Goal: Task Accomplishment & Management: Manage account settings

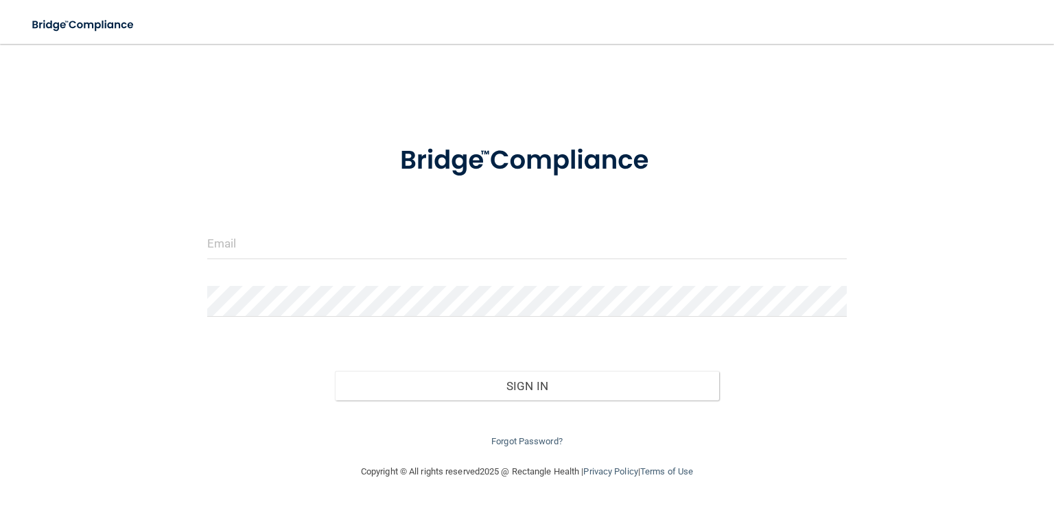
click at [302, 220] on form "Invalid email/password. You don't have permission to access that page. Sign In …" at bounding box center [526, 288] width 639 height 324
click at [292, 245] on input "email" at bounding box center [526, 243] width 639 height 31
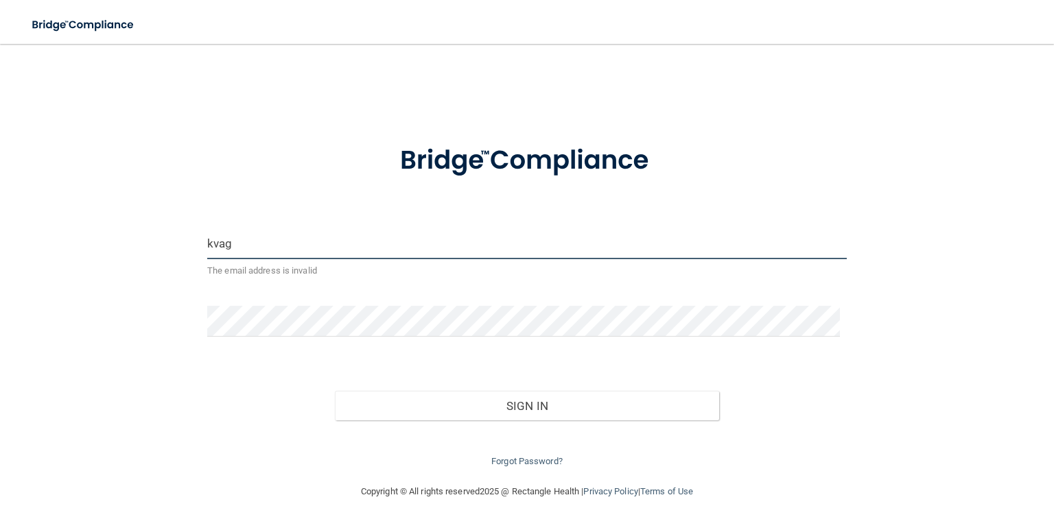
click at [232, 245] on input "kvag" at bounding box center [526, 243] width 639 height 31
type input "k"
type input "kvaughn1215@gmail.com"
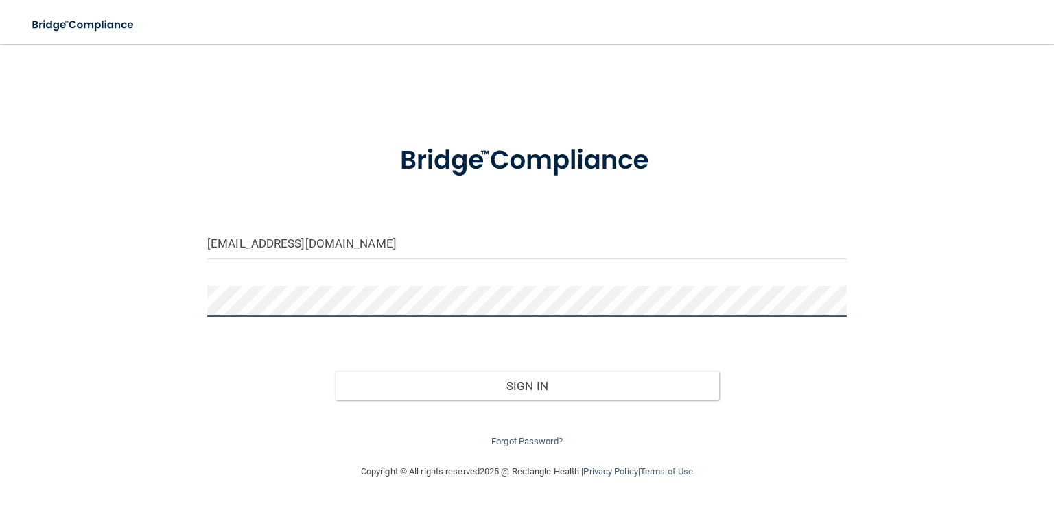
click at [335, 371] on button "Sign In" at bounding box center [527, 386] width 384 height 30
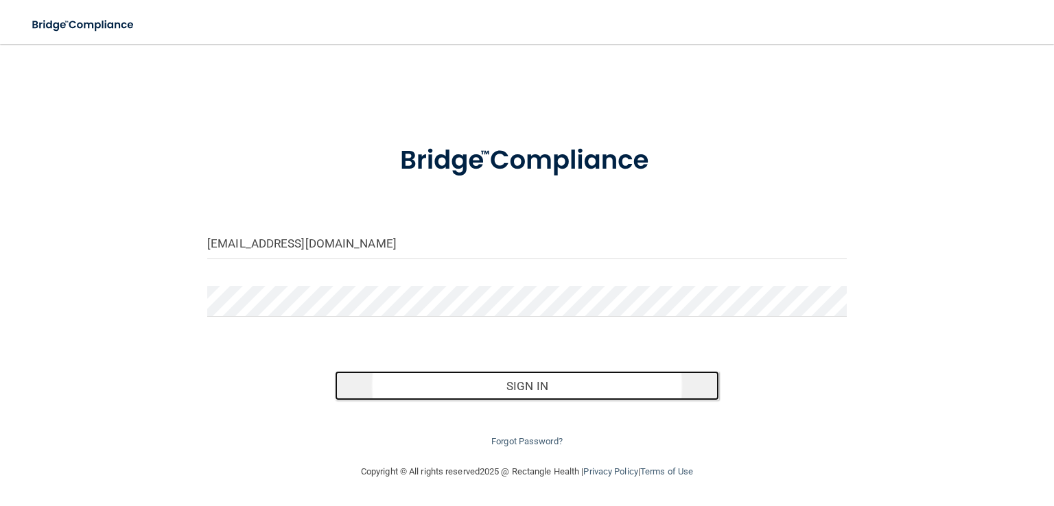
click at [480, 386] on button "Sign In" at bounding box center [527, 386] width 384 height 30
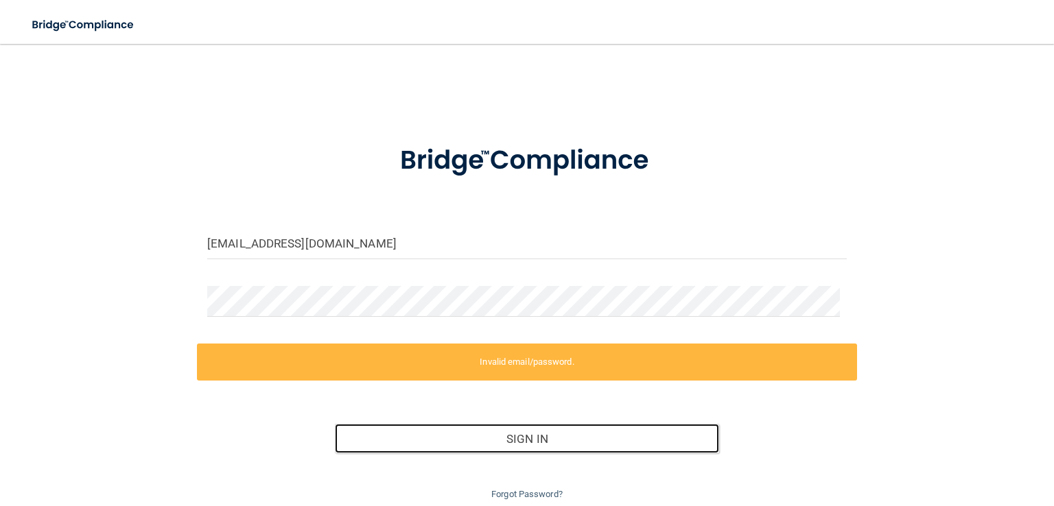
scroll to position [51, 0]
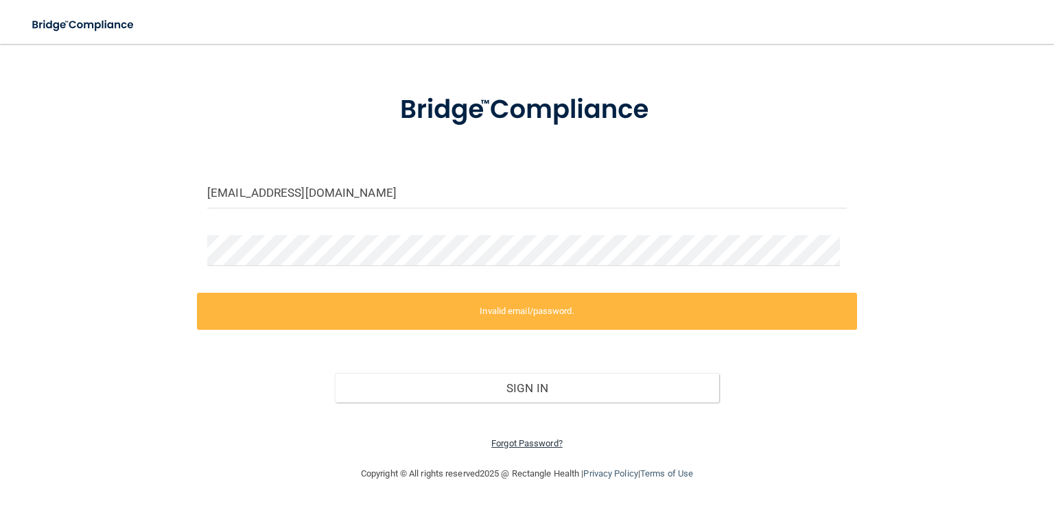
click at [526, 443] on link "Forgot Password?" at bounding box center [526, 443] width 71 height 10
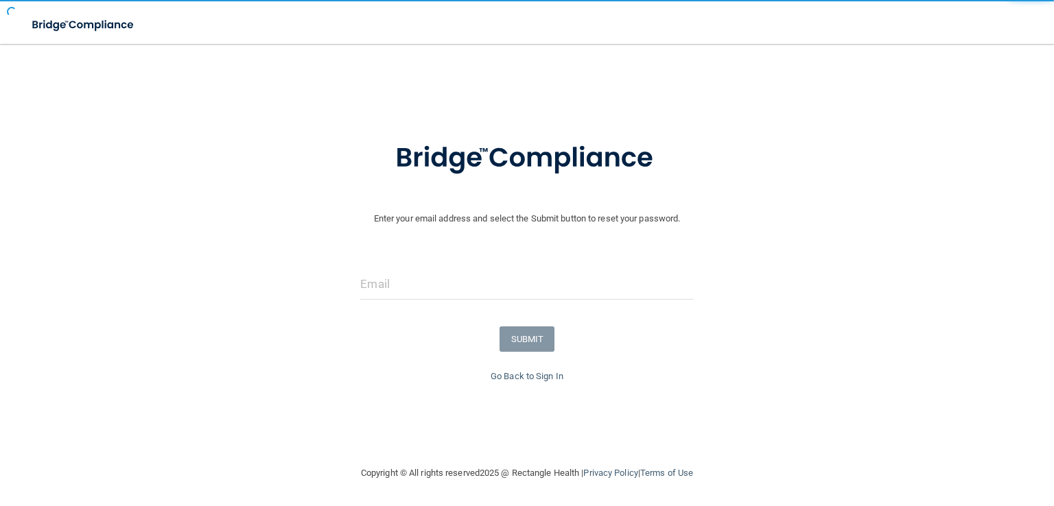
scroll to position [3, 0]
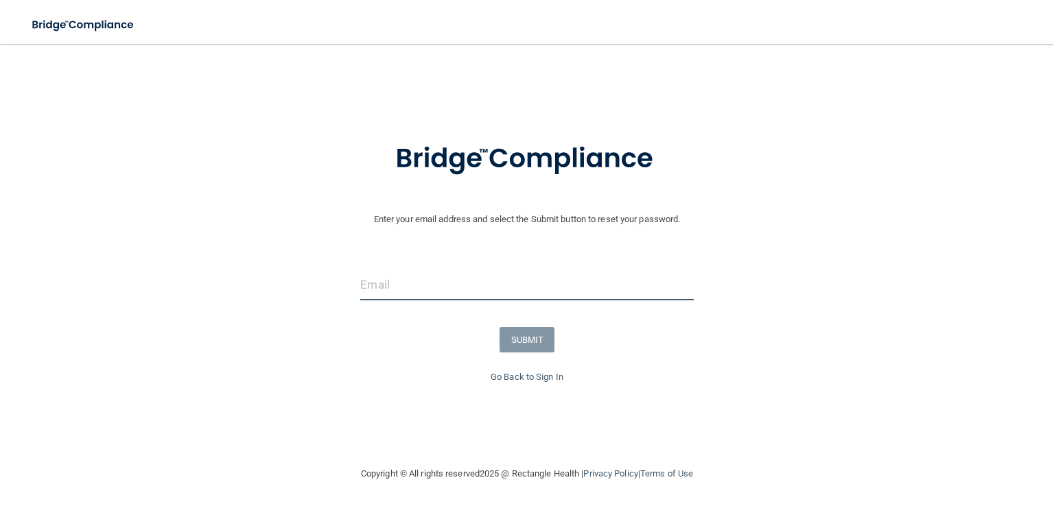
click at [392, 283] on input "email" at bounding box center [526, 285] width 333 height 31
type input "kvaughn1215@gmail.com"
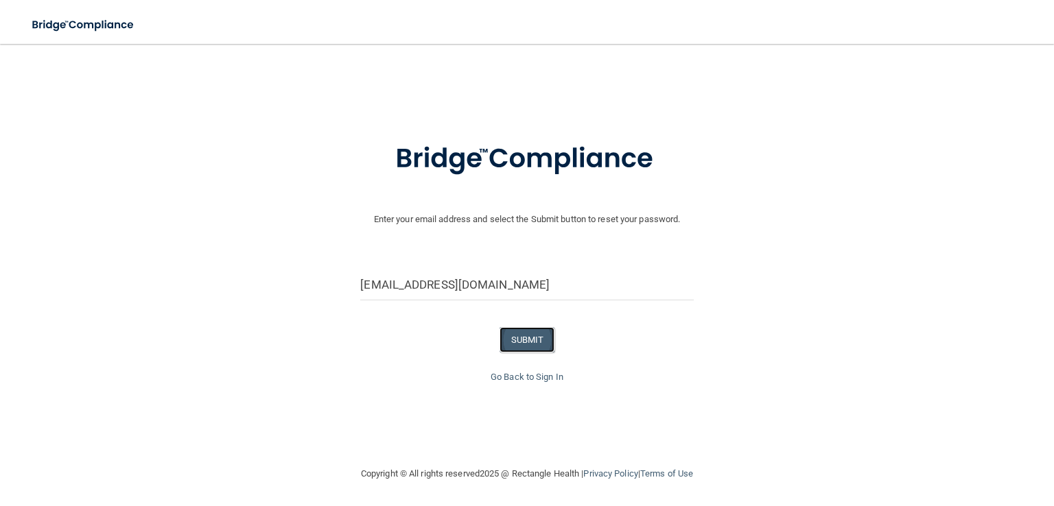
click at [515, 335] on button "SUBMIT" at bounding box center [527, 339] width 56 height 25
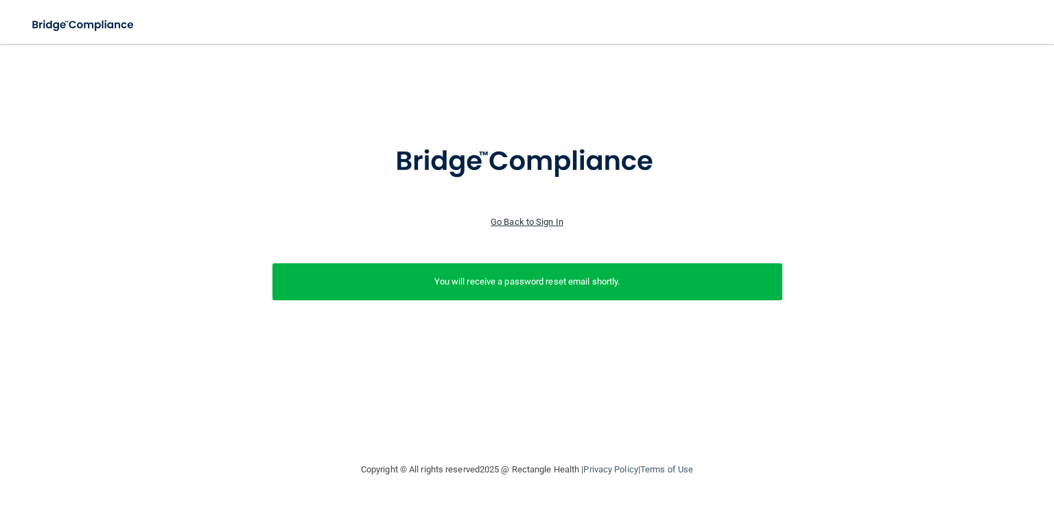
click at [534, 223] on link "Go Back to Sign In" at bounding box center [527, 222] width 73 height 10
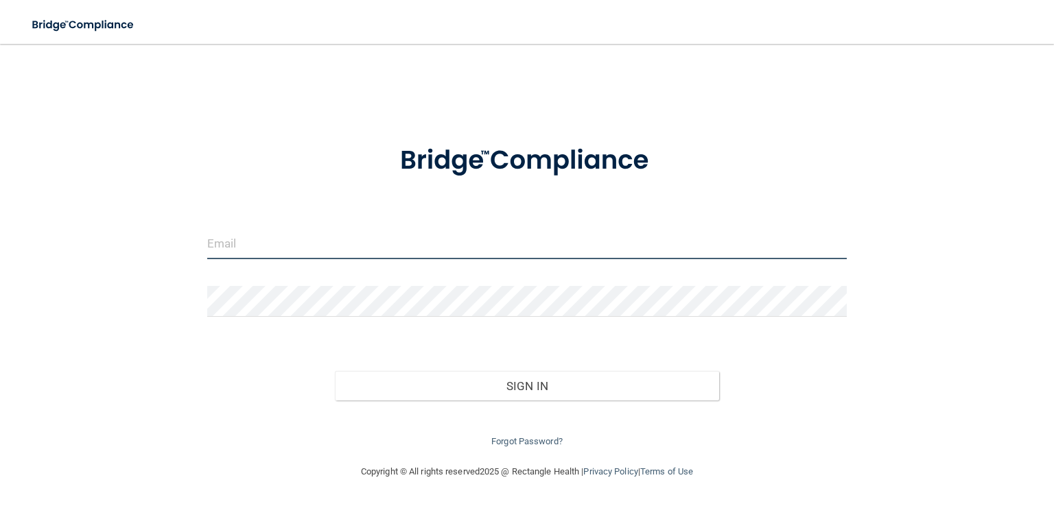
click at [243, 244] on input "email" at bounding box center [526, 243] width 639 height 31
click at [123, 375] on div "Invalid email/password. You don't have permission to access that page. Sign In …" at bounding box center [526, 254] width 999 height 392
click at [541, 441] on link "Forgot Password?" at bounding box center [526, 441] width 71 height 10
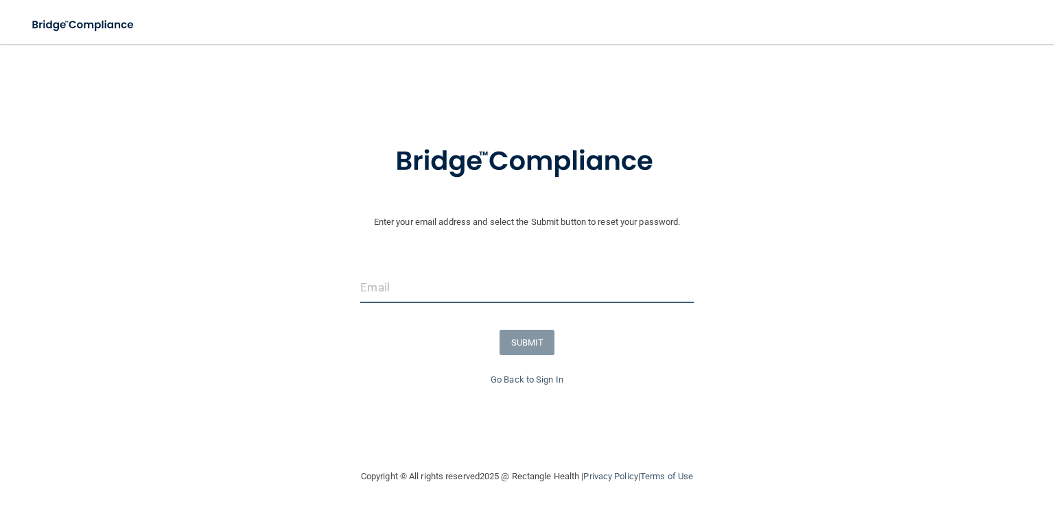
click at [410, 286] on input "email" at bounding box center [526, 287] width 333 height 31
type input "kvaughn1215@gmail.com"
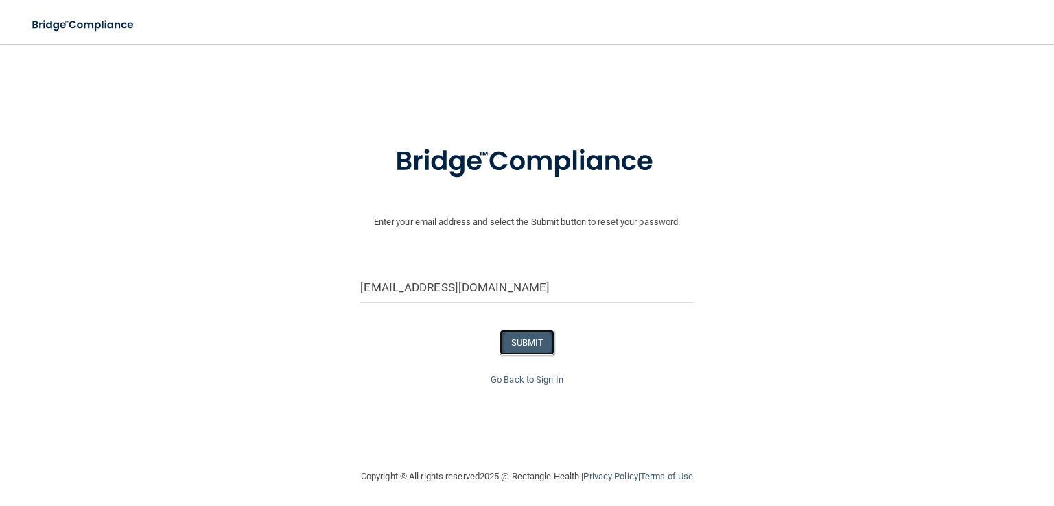
click at [523, 341] on button "SUBMIT" at bounding box center [527, 342] width 56 height 25
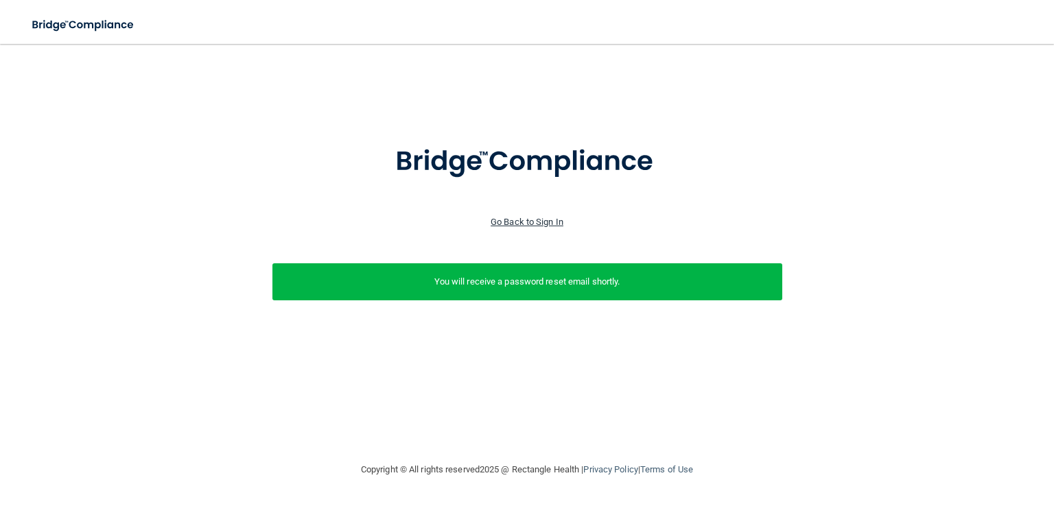
click at [538, 223] on link "Go Back to Sign In" at bounding box center [527, 222] width 73 height 10
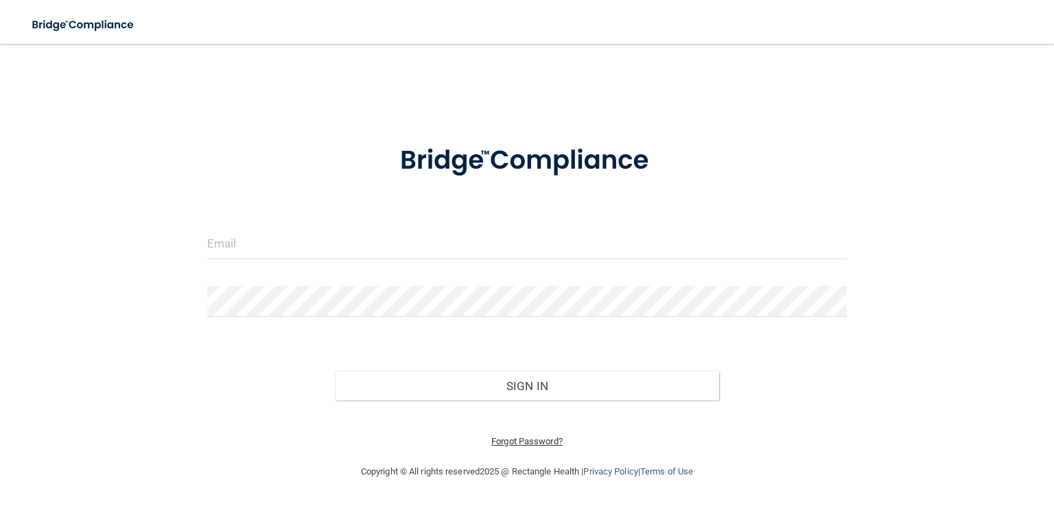
click at [527, 443] on link "Forgot Password?" at bounding box center [526, 441] width 71 height 10
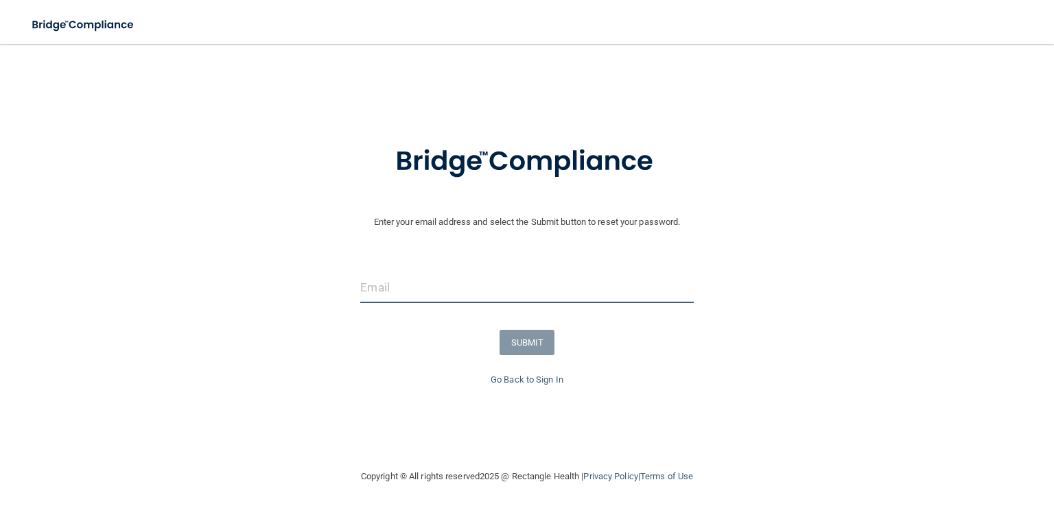
click at [412, 285] on input "email" at bounding box center [526, 287] width 333 height 31
type input "[EMAIL_ADDRESS][DOMAIN_NAME]"
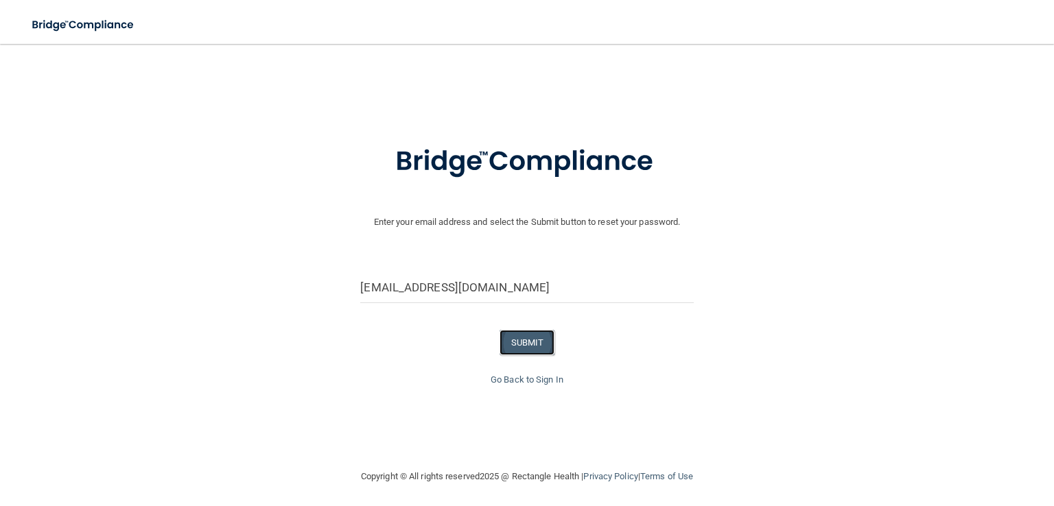
click at [526, 342] on button "SUBMIT" at bounding box center [527, 342] width 56 height 25
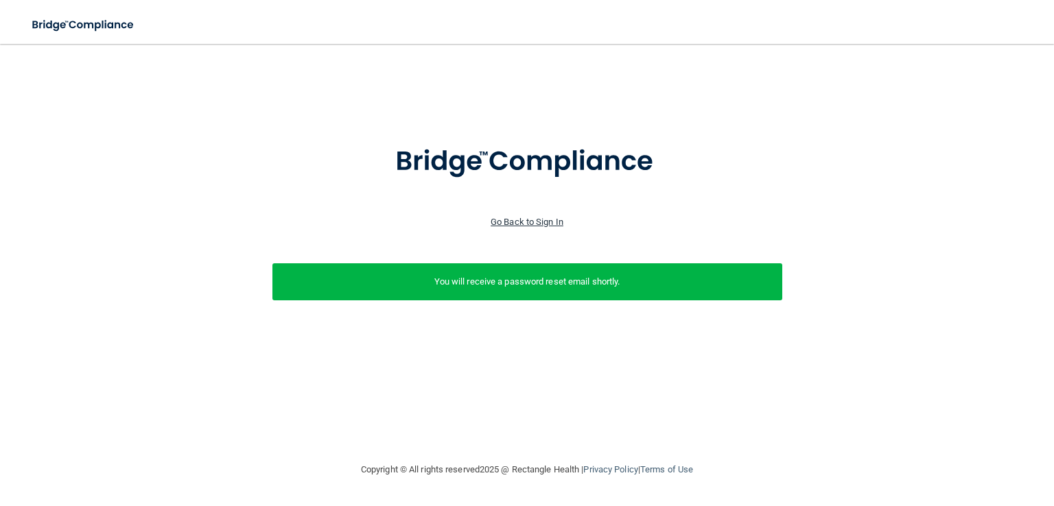
click at [546, 220] on link "Go Back to Sign In" at bounding box center [527, 222] width 73 height 10
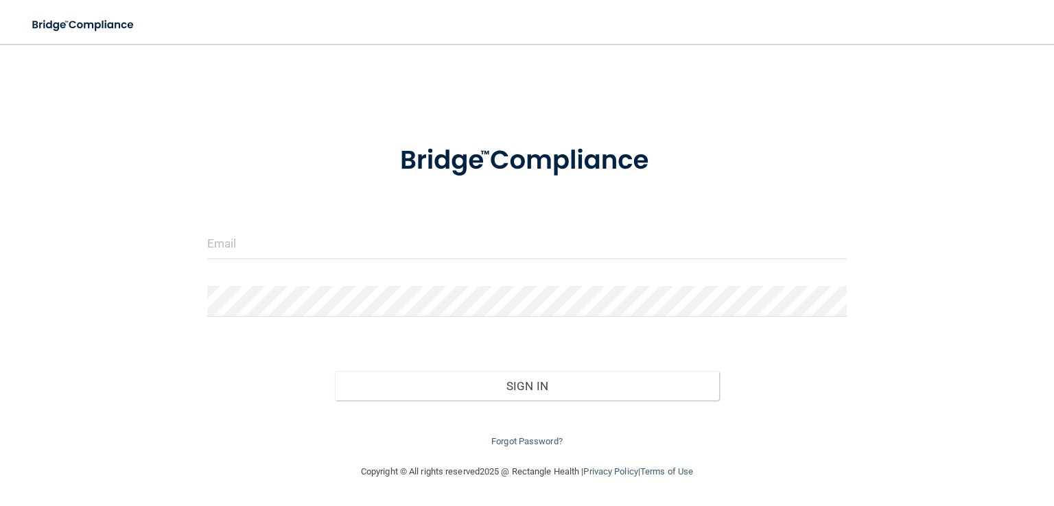
click at [255, 226] on form "Invalid email/password. You don't have permission to access that page. Sign In …" at bounding box center [526, 288] width 639 height 324
drag, startPoint x: 242, startPoint y: 248, endPoint x: 234, endPoint y: 252, distance: 9.2
click at [242, 248] on input "email" at bounding box center [526, 243] width 639 height 31
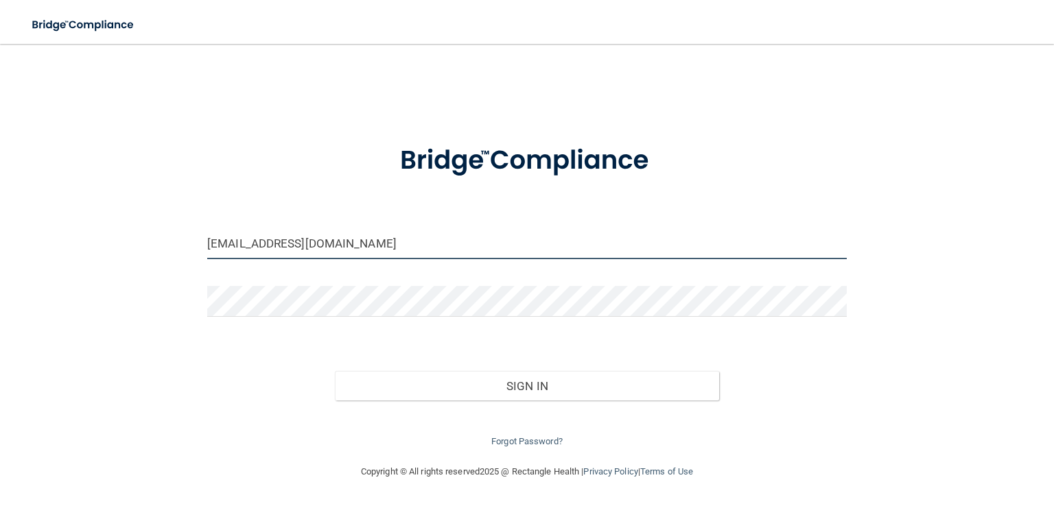
type input "[EMAIL_ADDRESS][DOMAIN_NAME]"
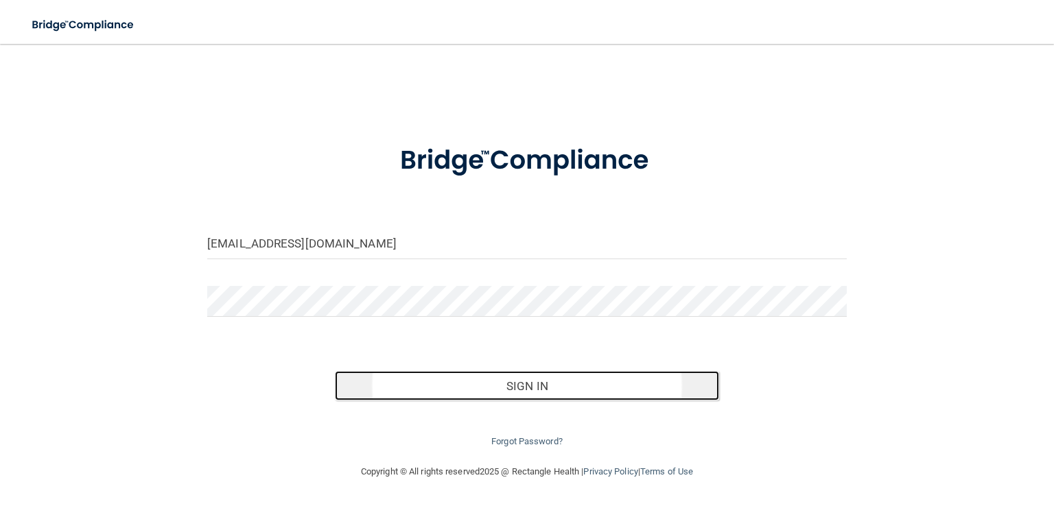
click at [563, 393] on button "Sign In" at bounding box center [527, 386] width 384 height 30
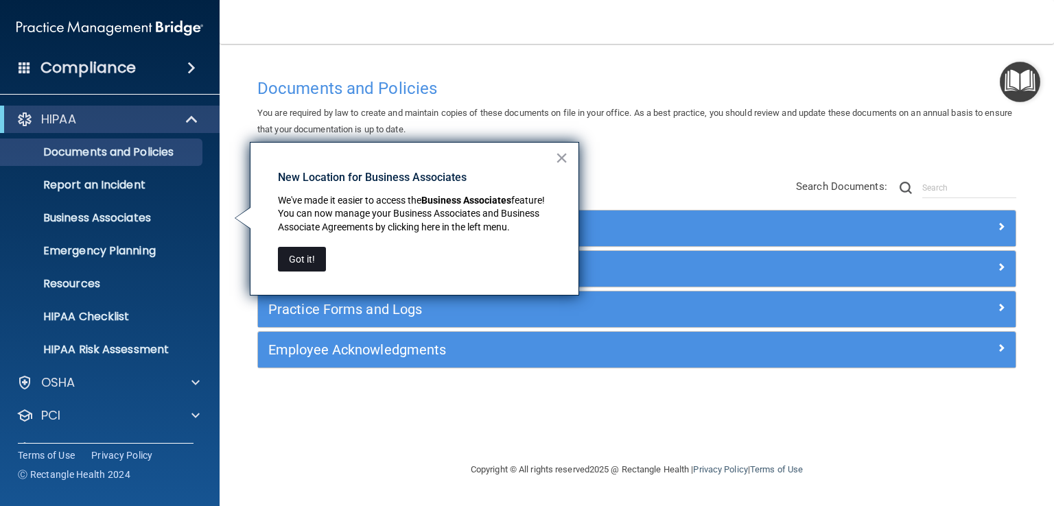
click at [310, 267] on button "Got it!" at bounding box center [302, 259] width 48 height 25
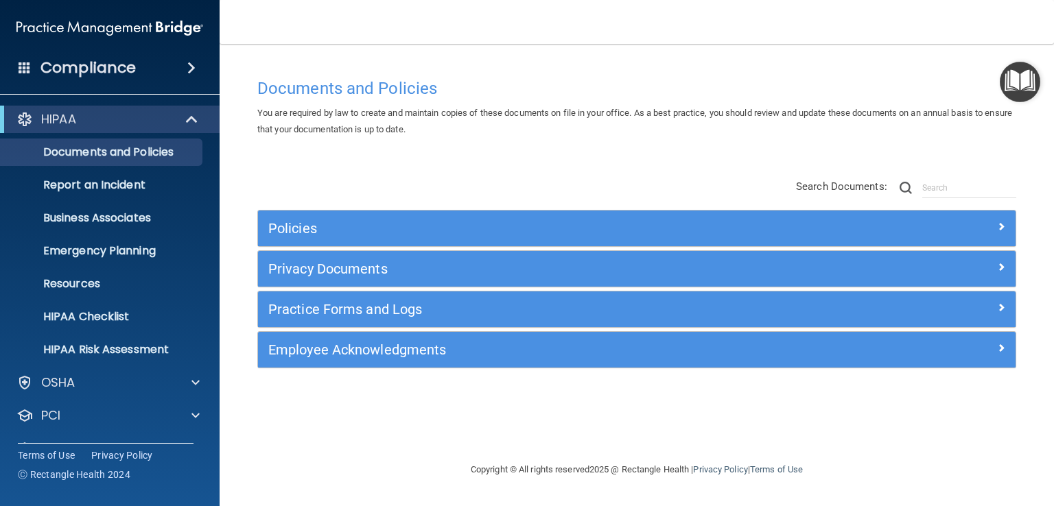
click at [193, 67] on span at bounding box center [191, 68] width 8 height 16
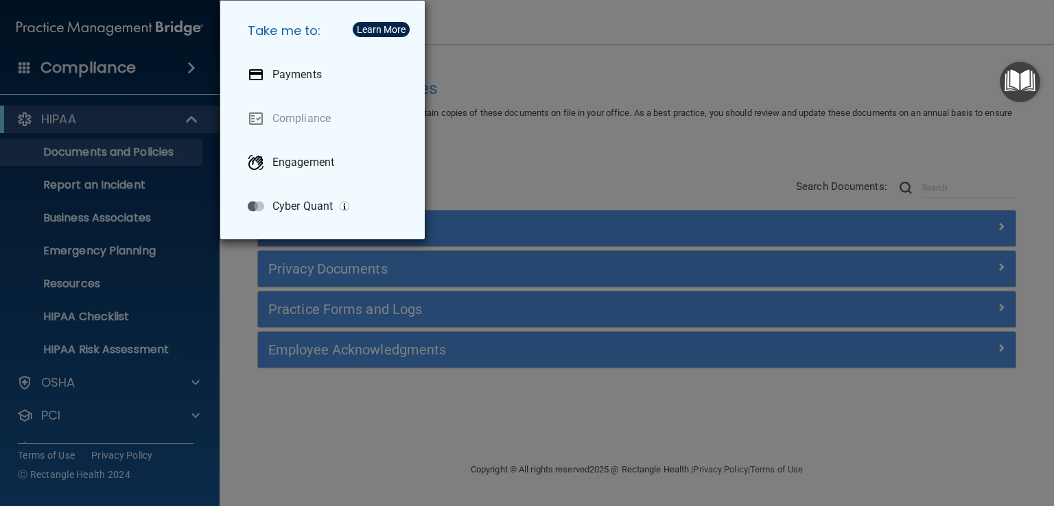
click at [568, 162] on div "Take me to: Payments Compliance Engagement Cyber Quant" at bounding box center [527, 253] width 1054 height 506
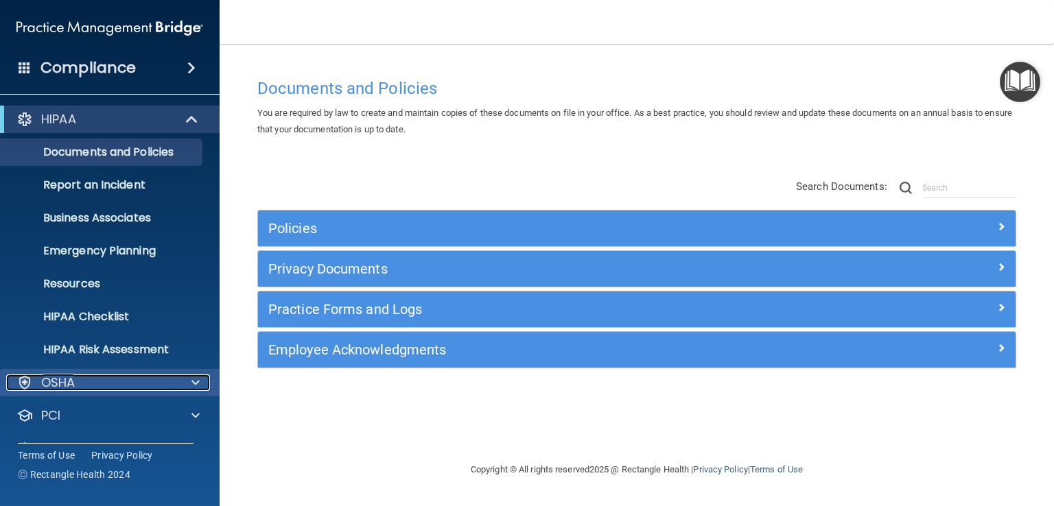
click at [198, 385] on span at bounding box center [195, 383] width 8 height 16
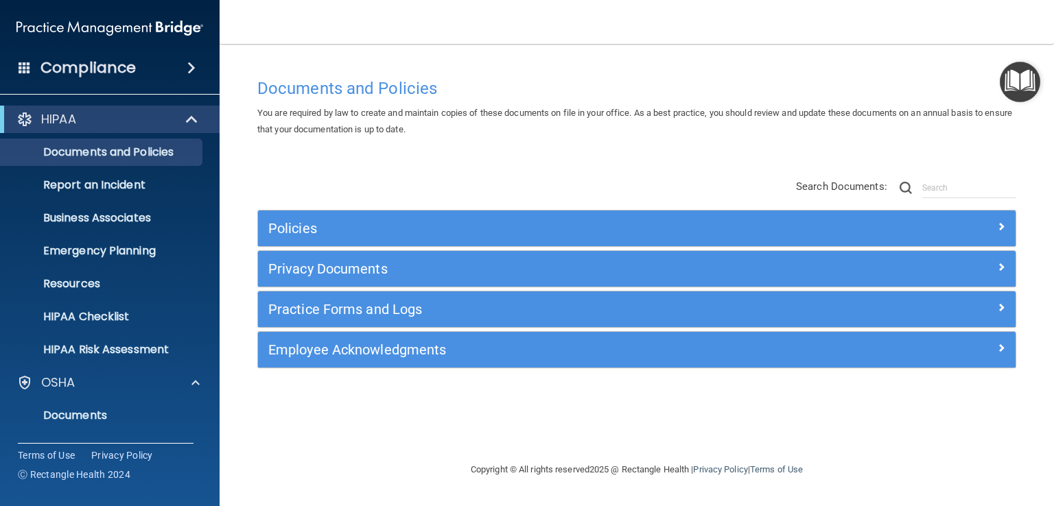
click at [196, 70] on span at bounding box center [191, 68] width 8 height 16
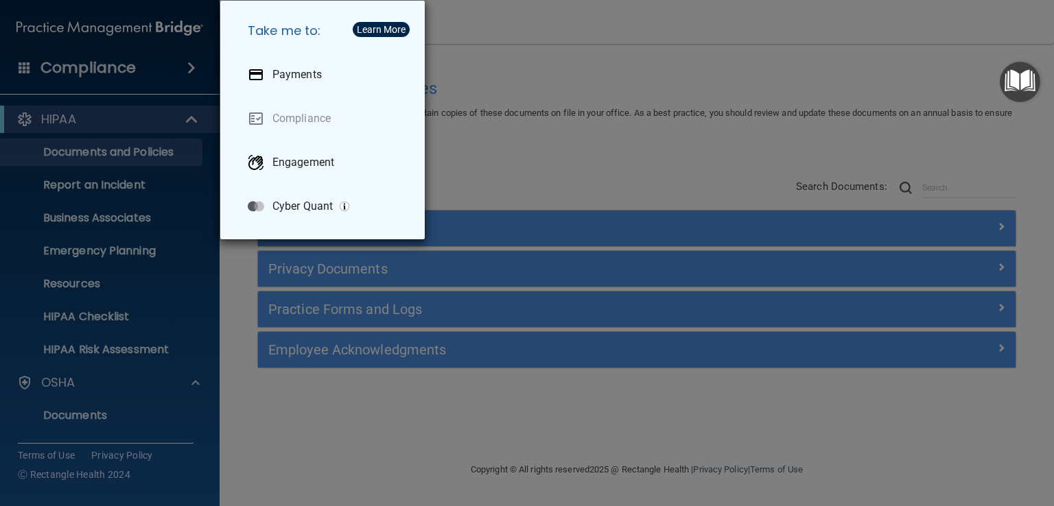
click at [111, 67] on div "Take me to: Payments Compliance Engagement Cyber Quant" at bounding box center [527, 253] width 1054 height 506
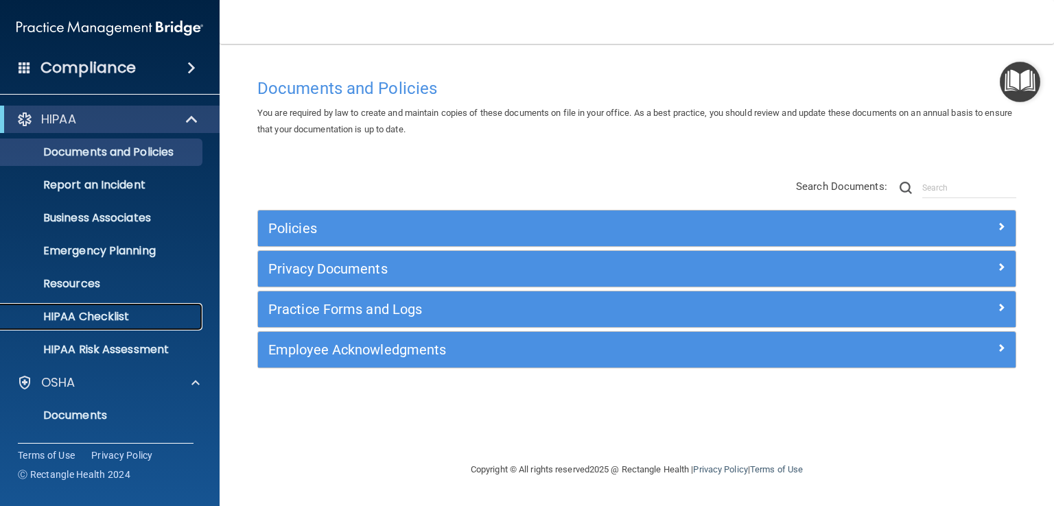
click at [86, 312] on p "HIPAA Checklist" at bounding box center [102, 317] width 187 height 14
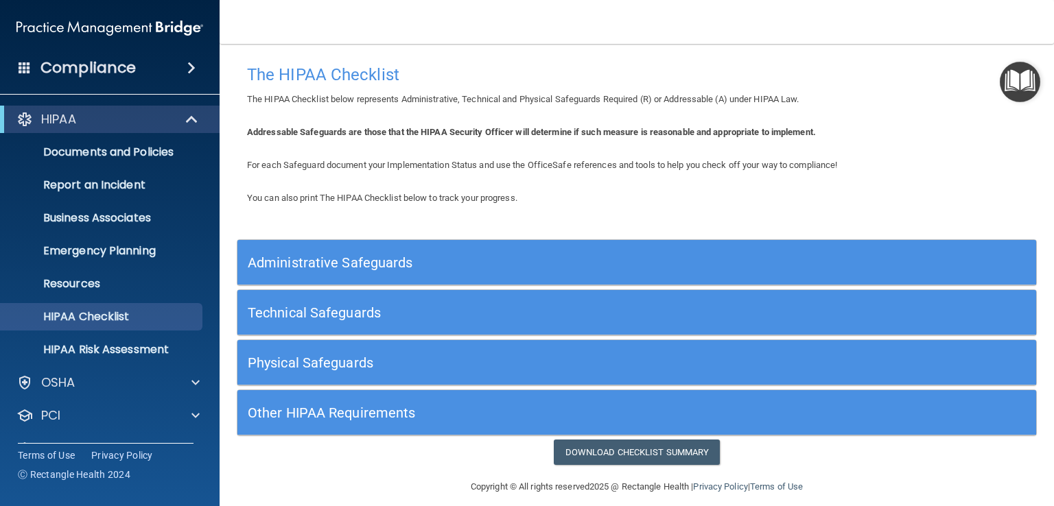
click at [60, 64] on h4 "Compliance" at bounding box center [87, 67] width 95 height 19
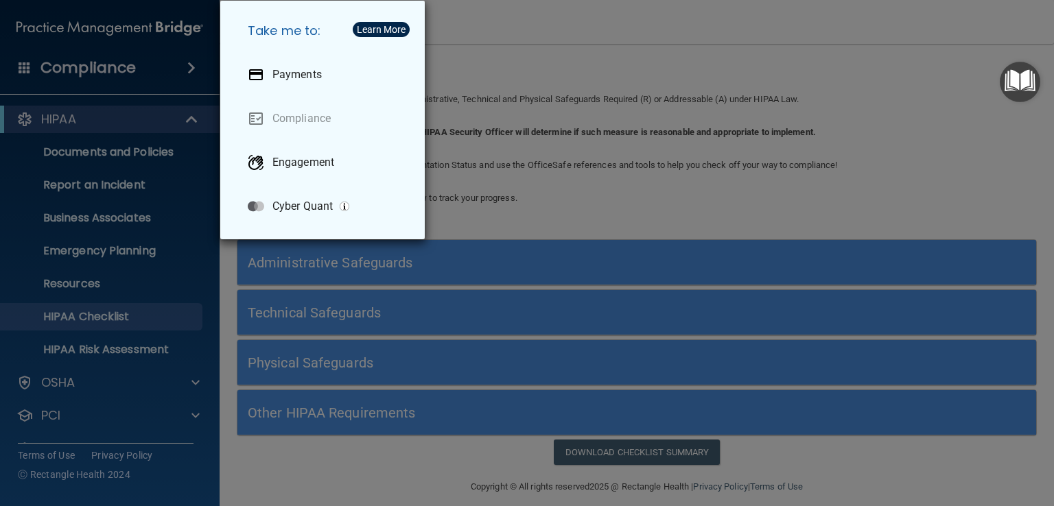
click at [21, 64] on div "Take me to: Payments Compliance Engagement Cyber Quant" at bounding box center [527, 253] width 1054 height 506
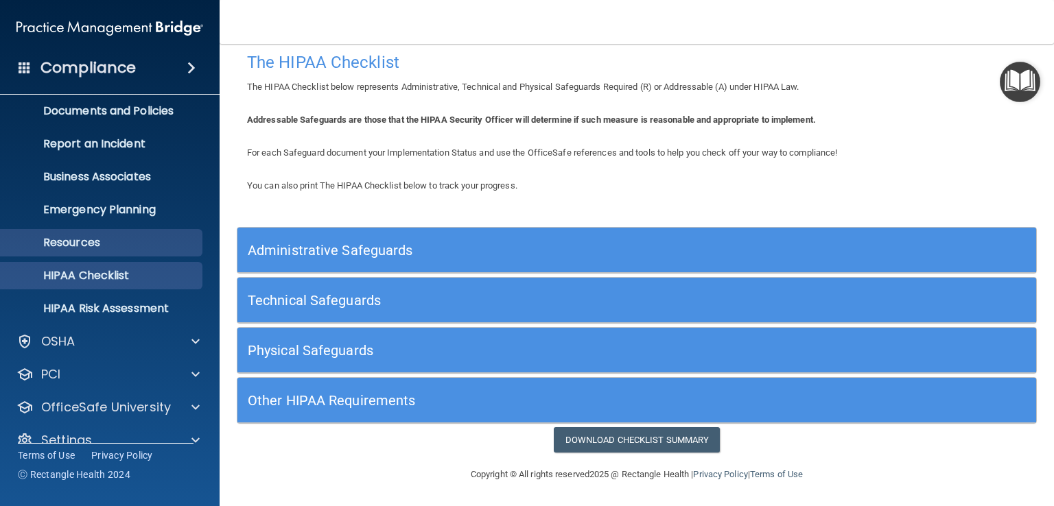
scroll to position [63, 0]
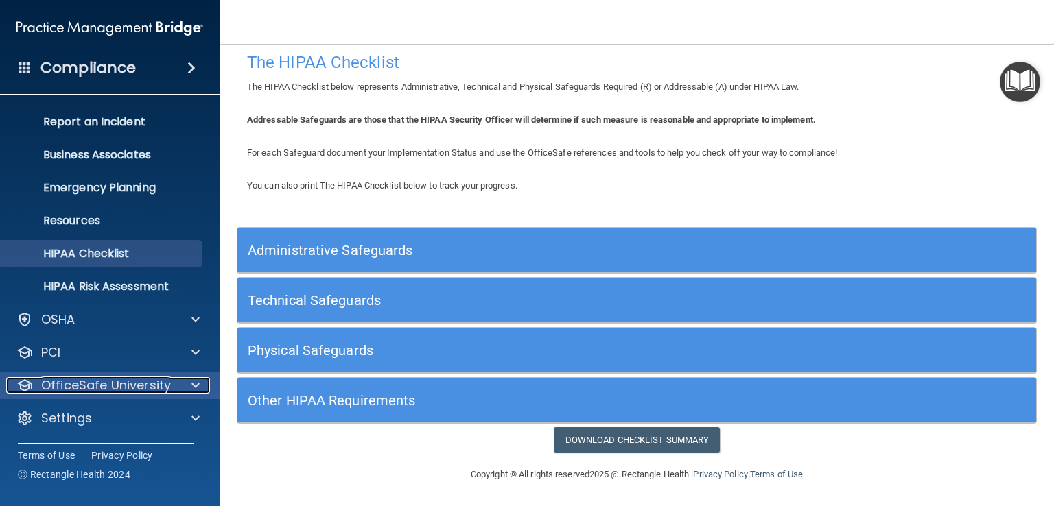
click at [198, 384] on span at bounding box center [195, 385] width 8 height 16
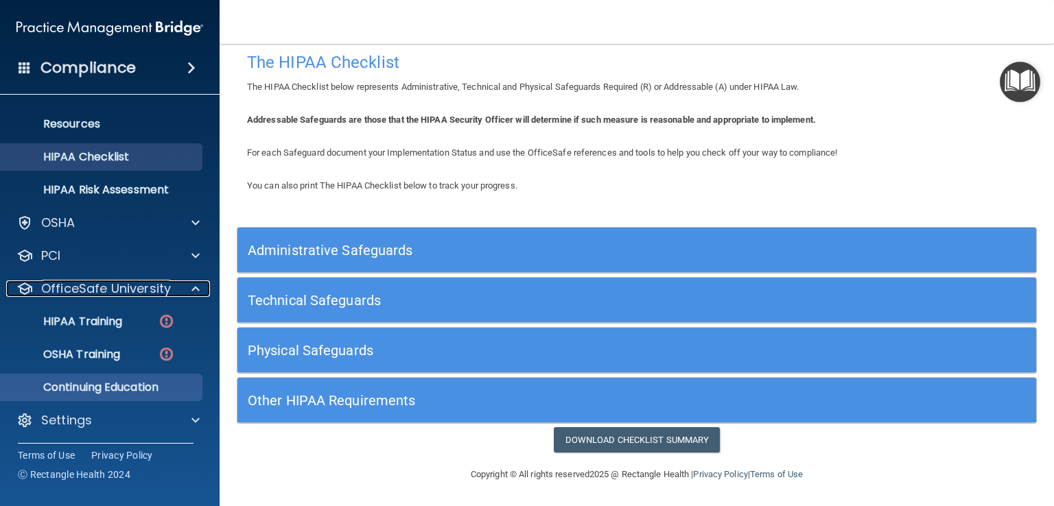
scroll to position [162, 0]
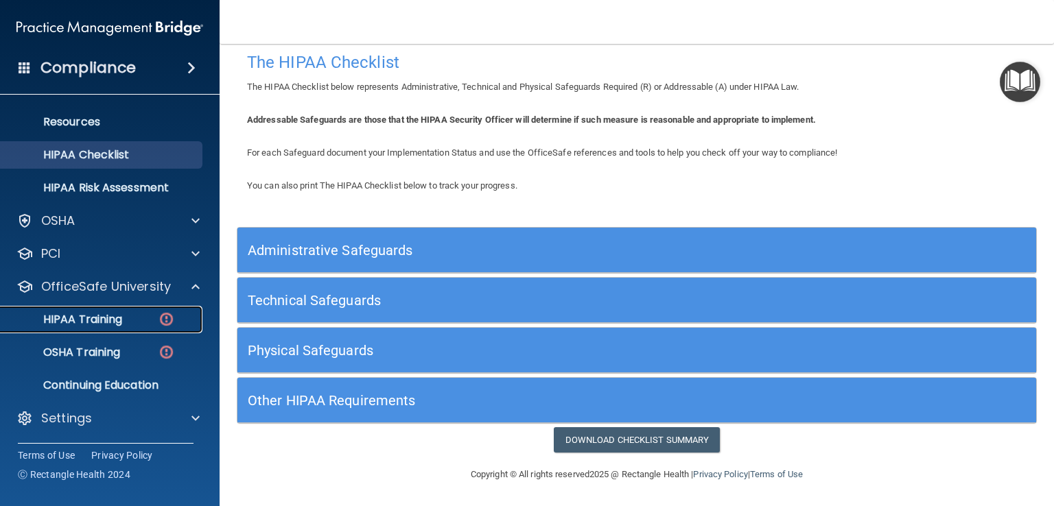
click at [144, 326] on div "HIPAA Training" at bounding box center [102, 320] width 187 height 14
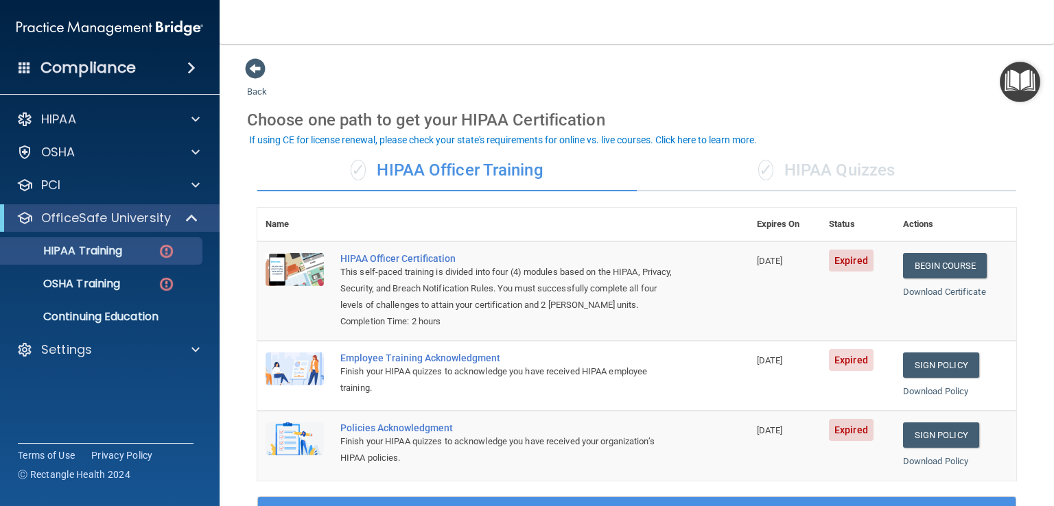
drag, startPoint x: 674, startPoint y: 47, endPoint x: 935, endPoint y: 223, distance: 314.3
click at [974, 122] on div "Choose one path to get your HIPAA Certification" at bounding box center [636, 120] width 779 height 40
click at [927, 262] on link "Begin Course" at bounding box center [945, 265] width 84 height 25
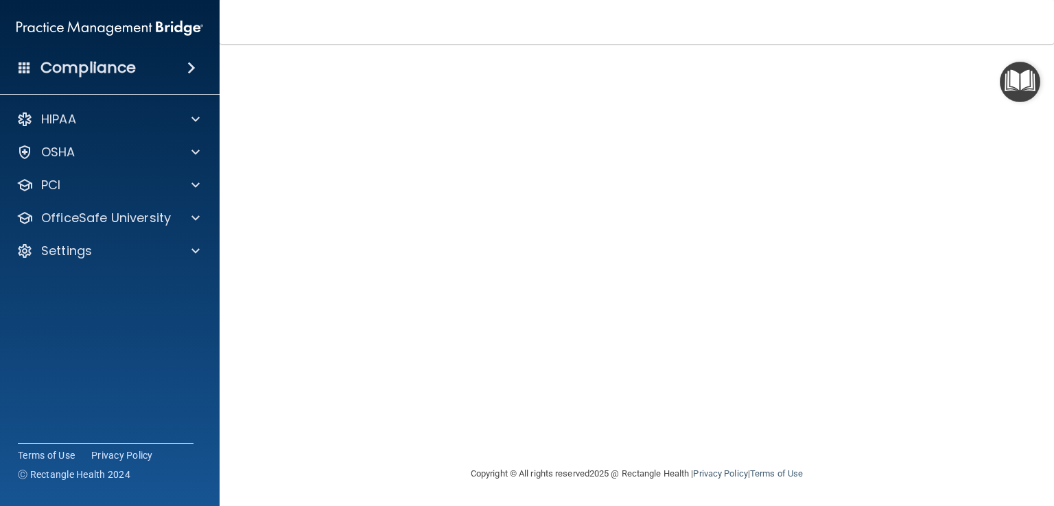
scroll to position [105, 0]
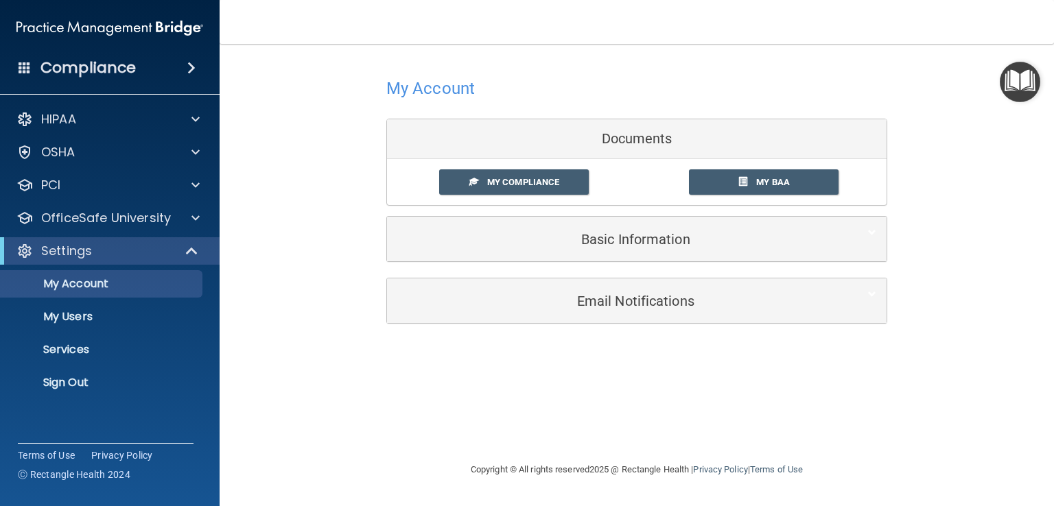
drag, startPoint x: 520, startPoint y: 172, endPoint x: 242, endPoint y: 132, distance: 280.6
click at [240, 132] on main "My Account Documents My Compliance My Compliance My BAA Basic Information Full …" at bounding box center [637, 275] width 834 height 462
click at [513, 179] on span "My Compliance" at bounding box center [523, 182] width 72 height 10
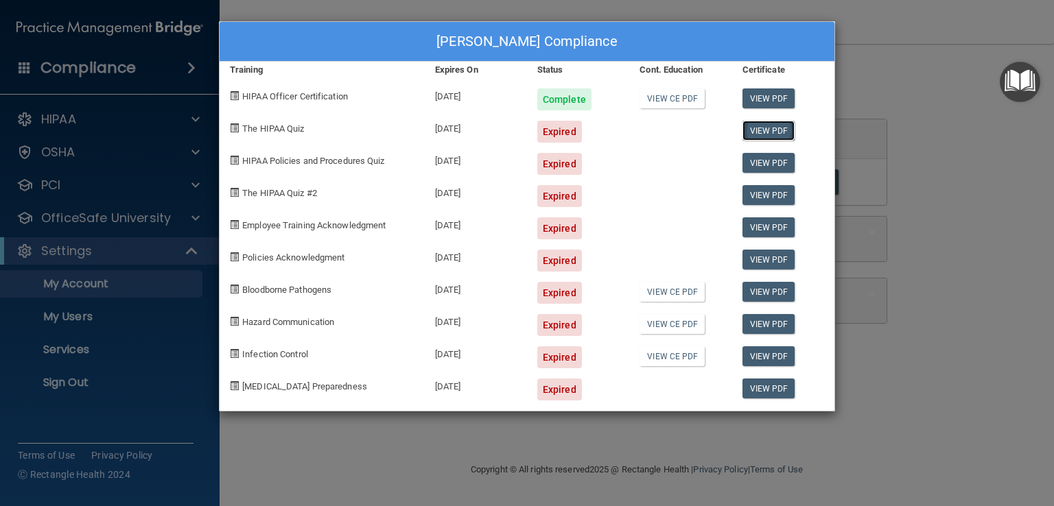
click at [766, 128] on link "View PDF" at bounding box center [768, 131] width 53 height 20
click at [333, 445] on div "Kendra Vaughn's Compliance Training Expires On Status Cont. Education Certifica…" at bounding box center [527, 253] width 1054 height 506
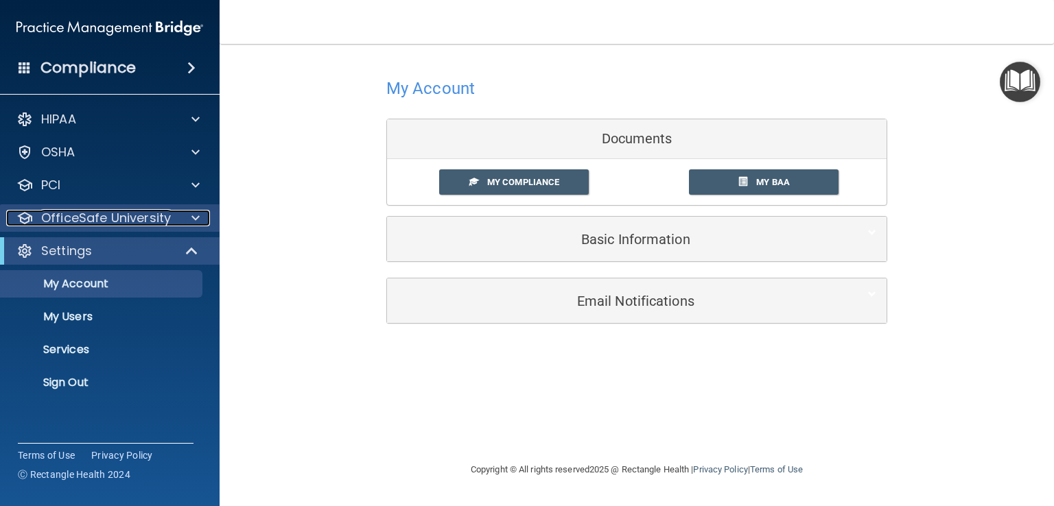
click at [184, 223] on div at bounding box center [193, 218] width 34 height 16
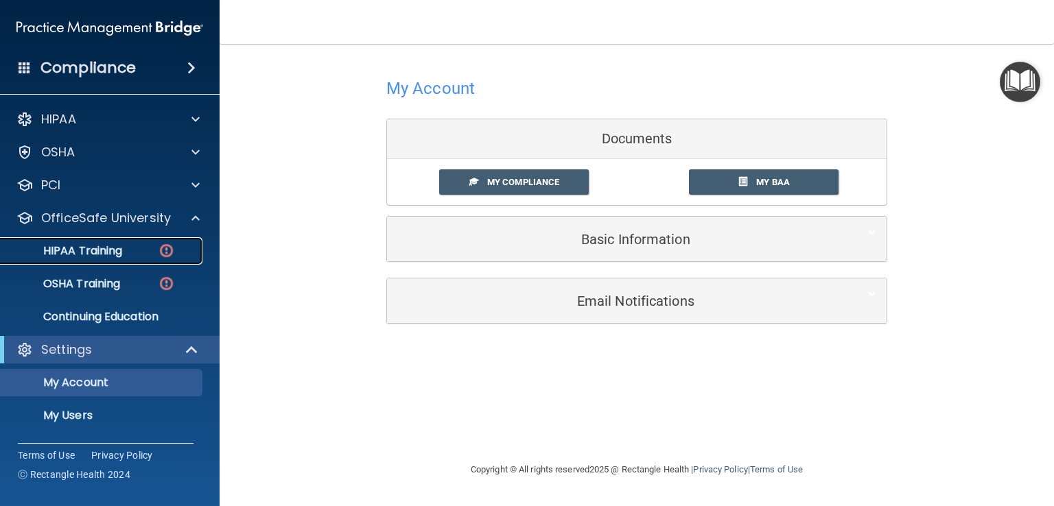
click at [126, 255] on div "HIPAA Training" at bounding box center [102, 251] width 187 height 14
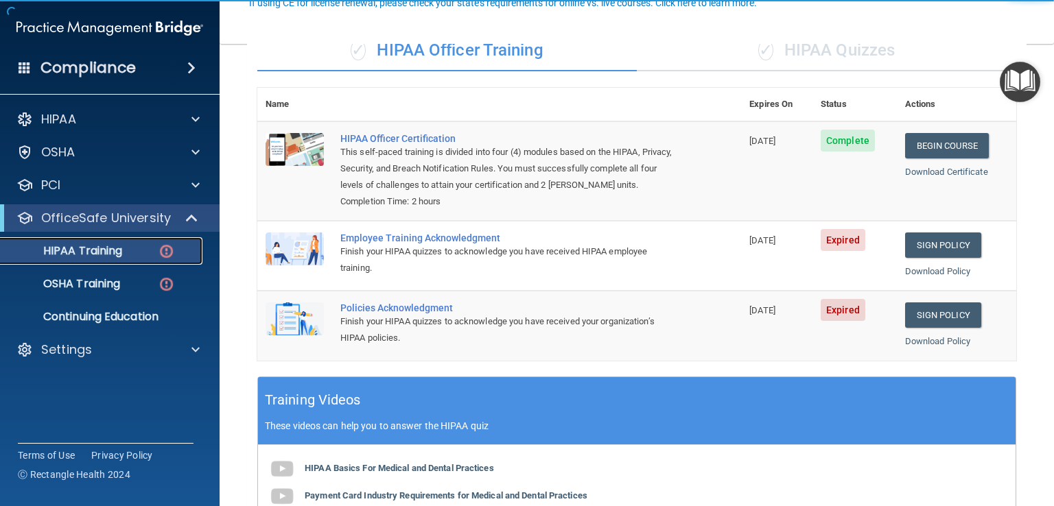
scroll to position [137, 0]
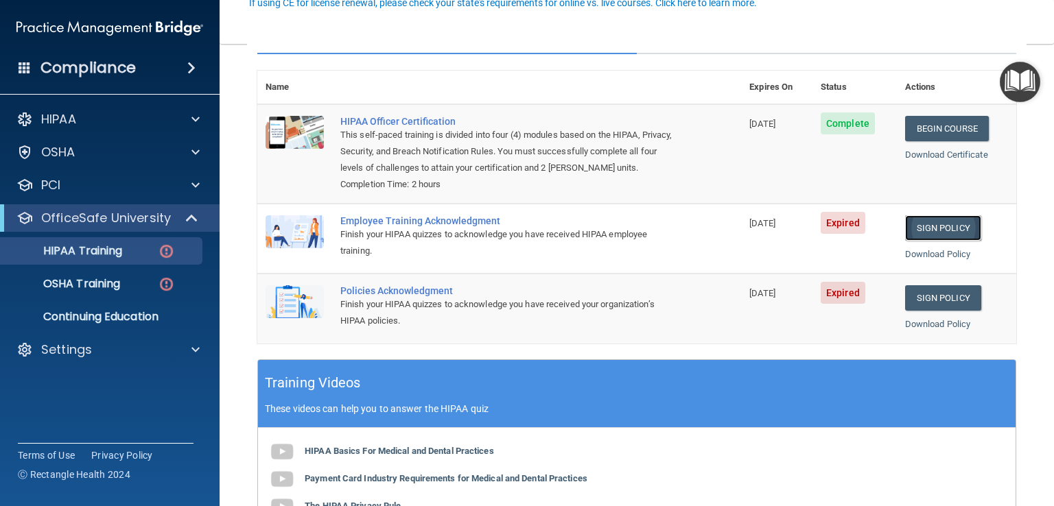
click at [945, 241] on link "Sign Policy" at bounding box center [943, 227] width 76 height 25
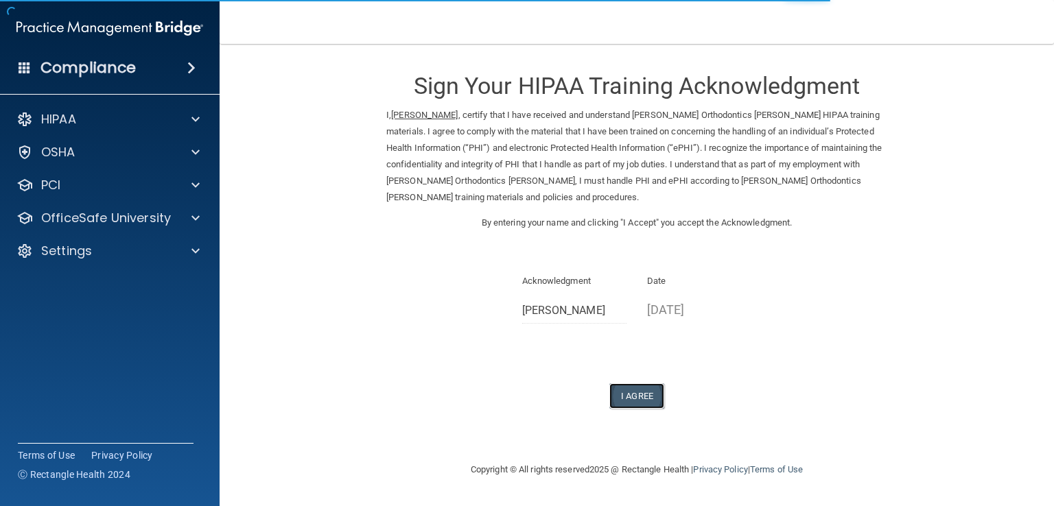
click at [637, 399] on button "I Agree" at bounding box center [636, 396] width 55 height 25
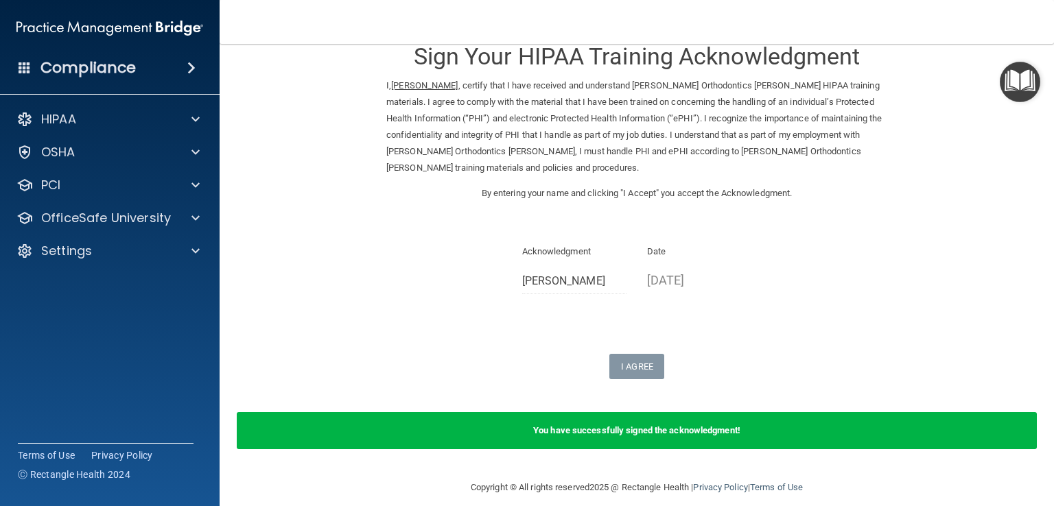
scroll to position [44, 0]
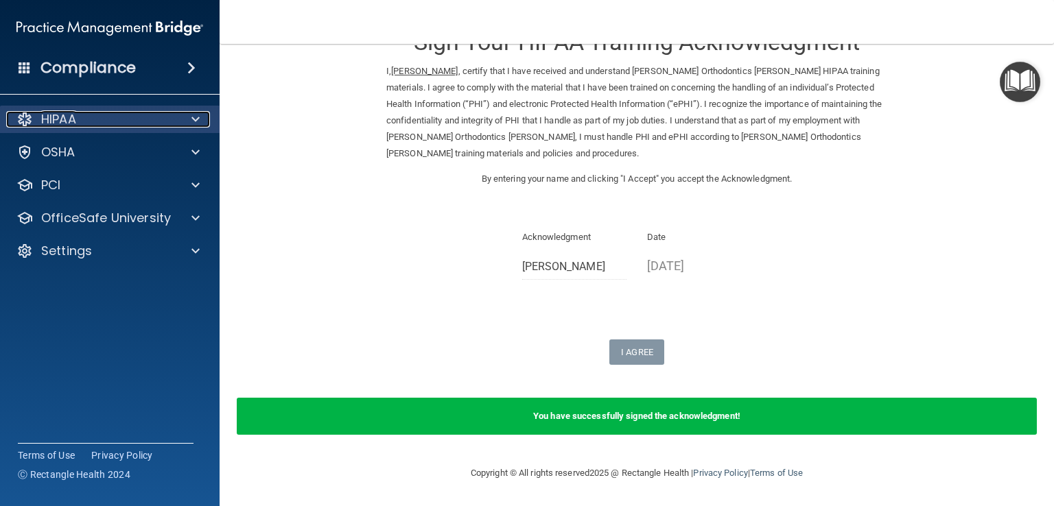
click at [190, 117] on div at bounding box center [193, 119] width 34 height 16
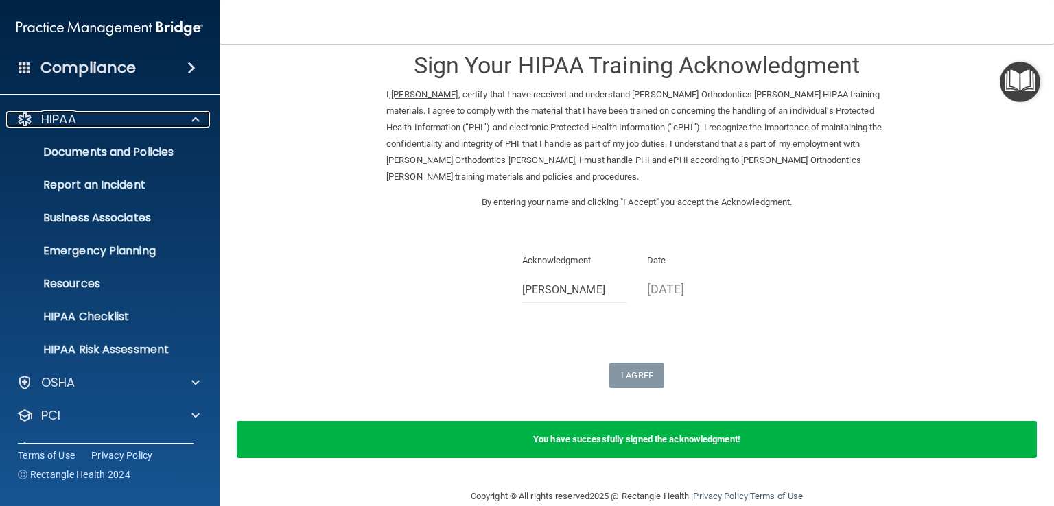
scroll to position [0, 0]
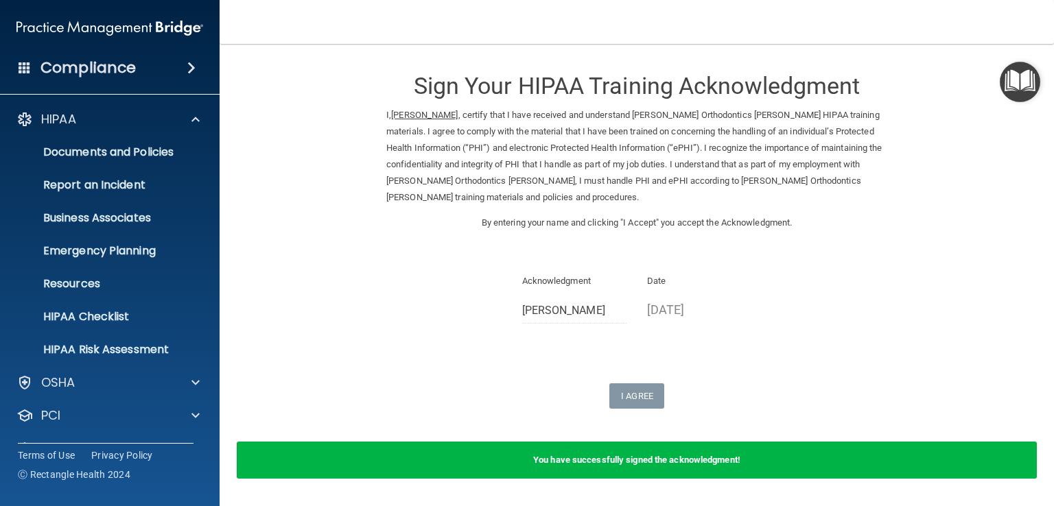
click at [35, 64] on div "Compliance" at bounding box center [110, 68] width 220 height 30
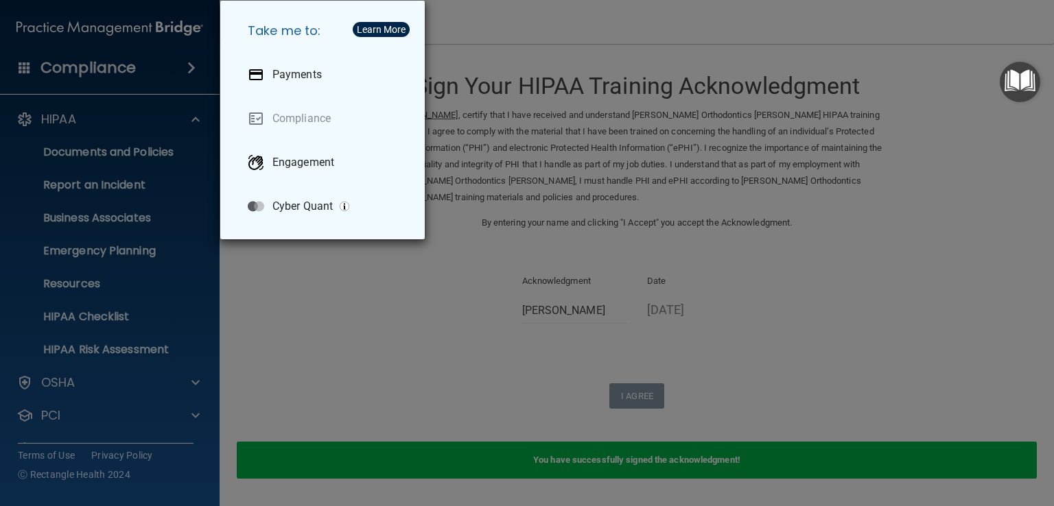
click at [273, 352] on div "Take me to: Payments Compliance Engagement Cyber Quant" at bounding box center [527, 253] width 1054 height 506
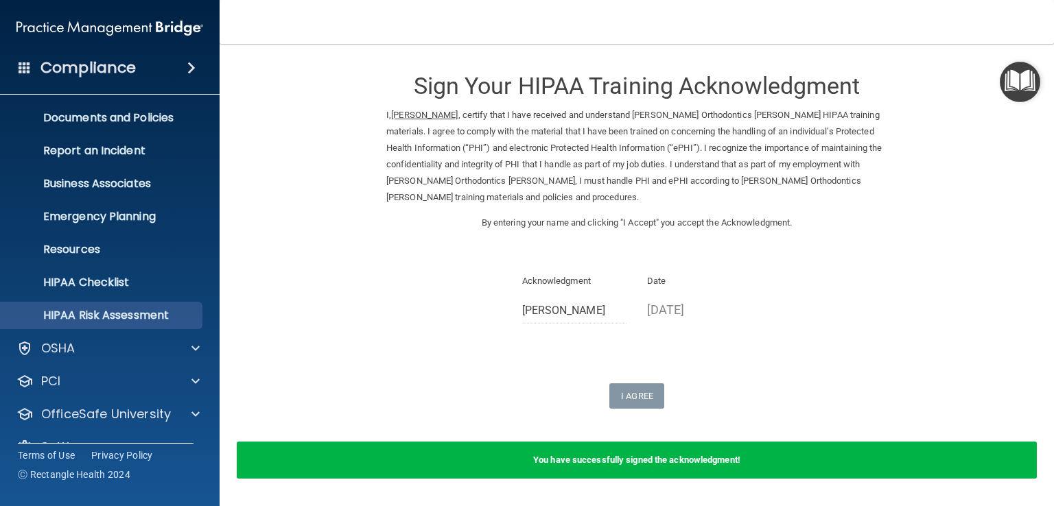
scroll to position [63, 0]
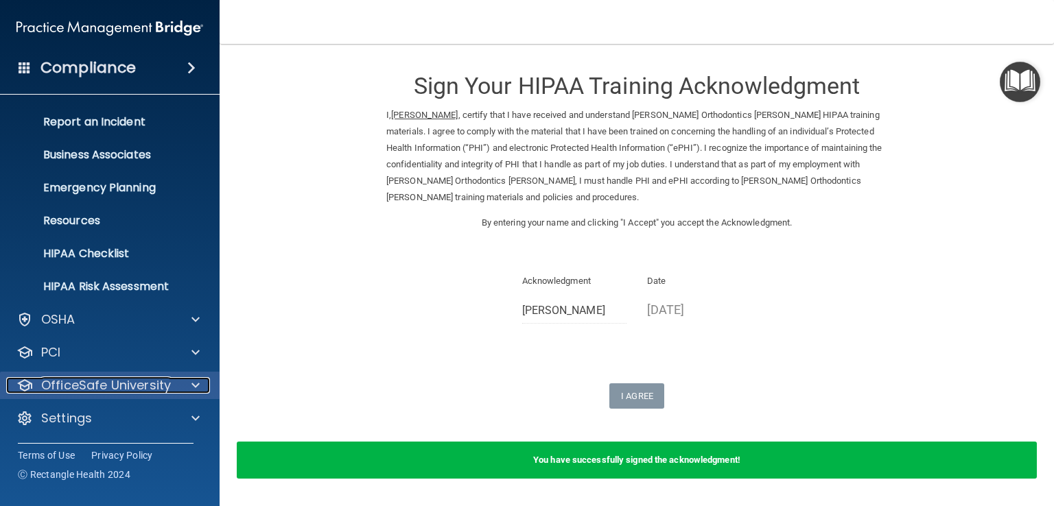
click at [200, 383] on div at bounding box center [193, 385] width 34 height 16
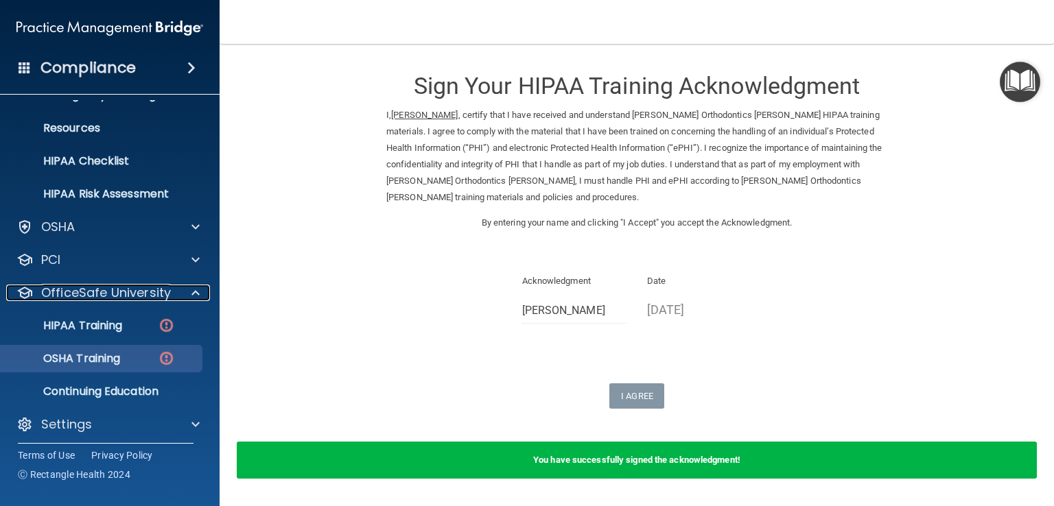
scroll to position [162, 0]
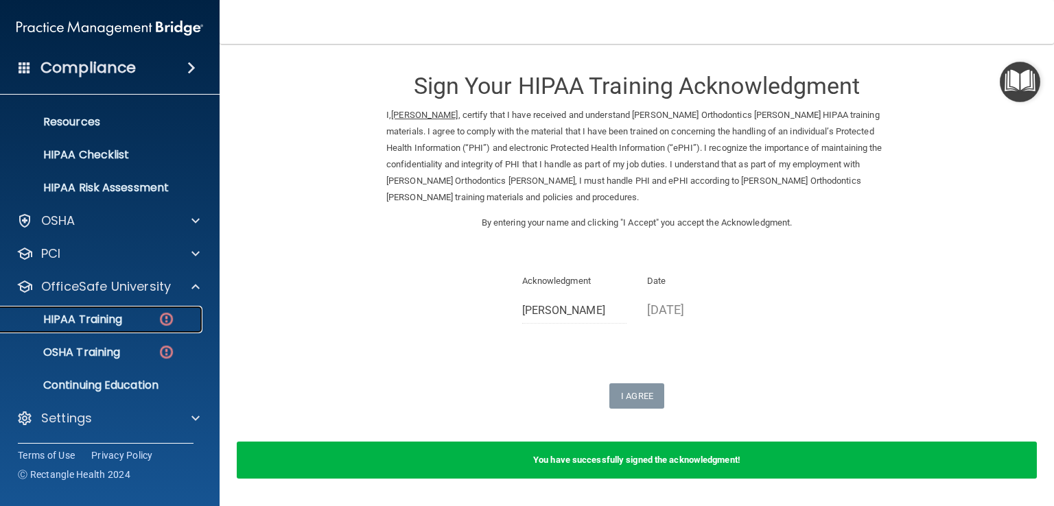
click at [125, 316] on div "HIPAA Training" at bounding box center [102, 320] width 187 height 14
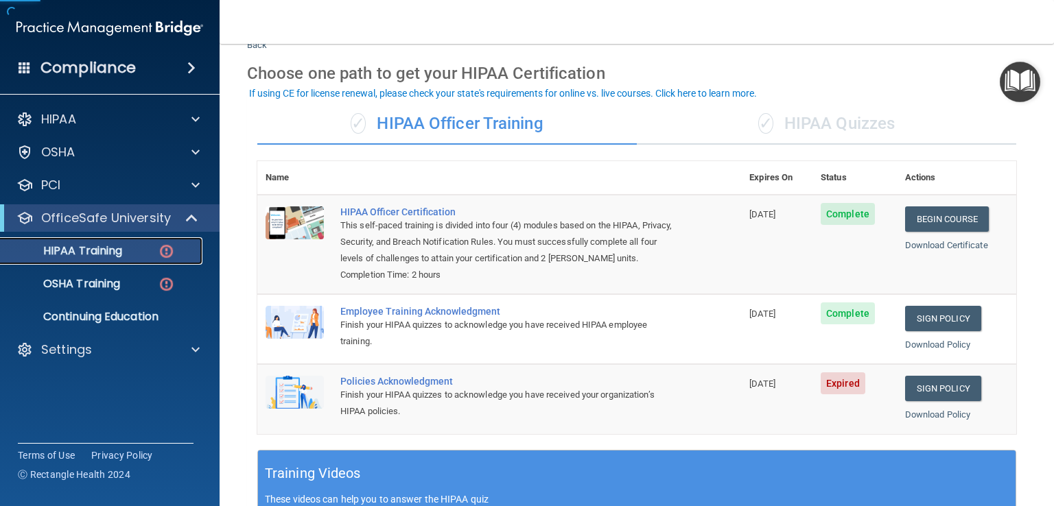
scroll to position [206, 0]
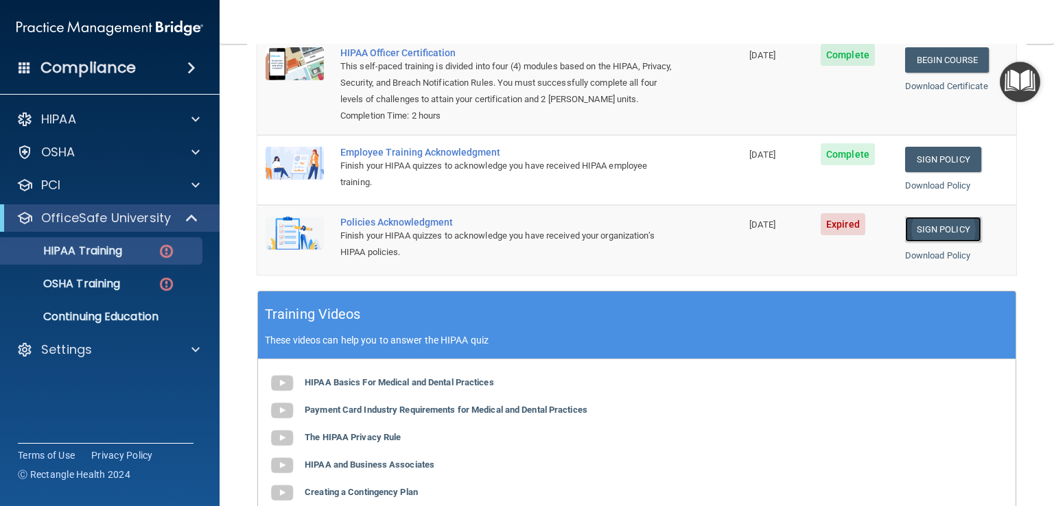
click at [928, 242] on link "Sign Policy" at bounding box center [943, 229] width 76 height 25
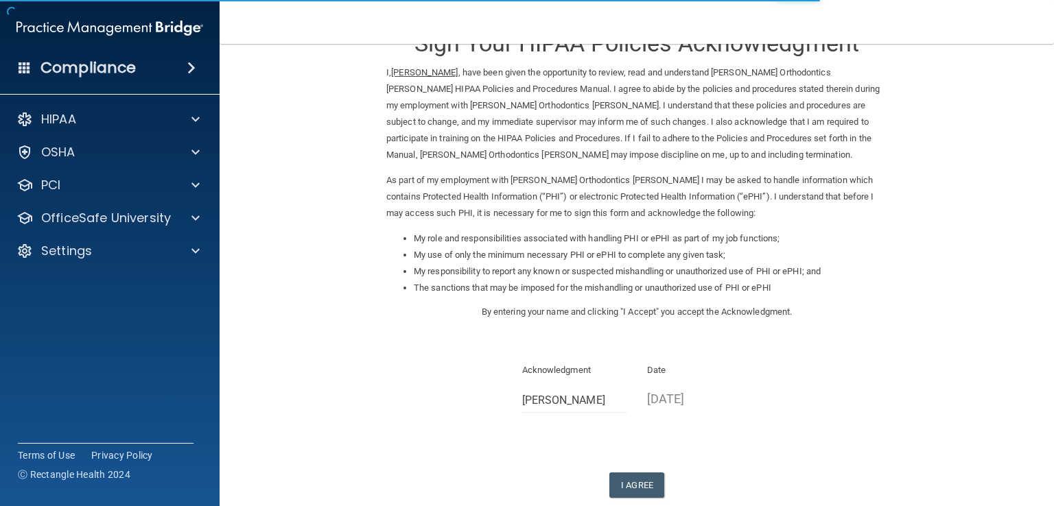
scroll to position [122, 0]
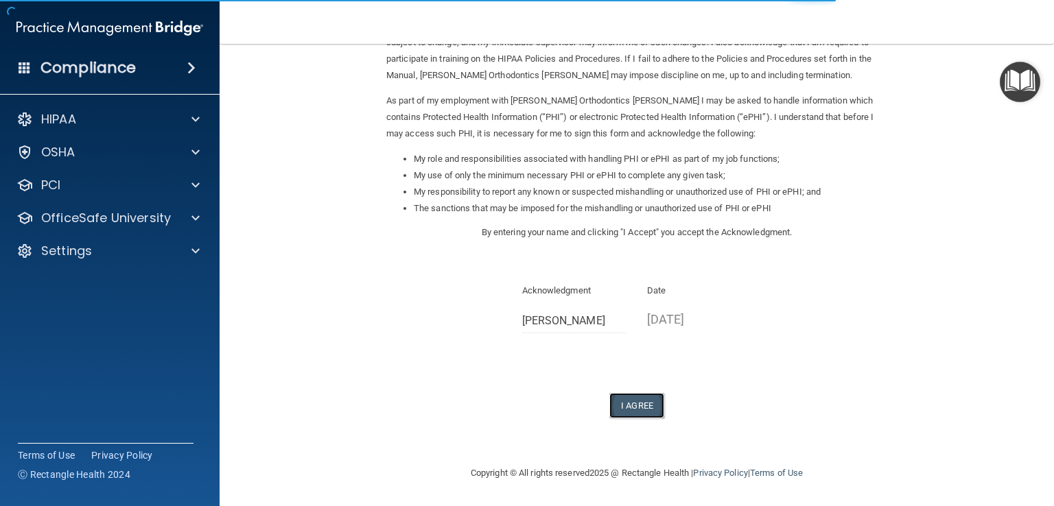
click at [639, 404] on button "I Agree" at bounding box center [636, 405] width 55 height 25
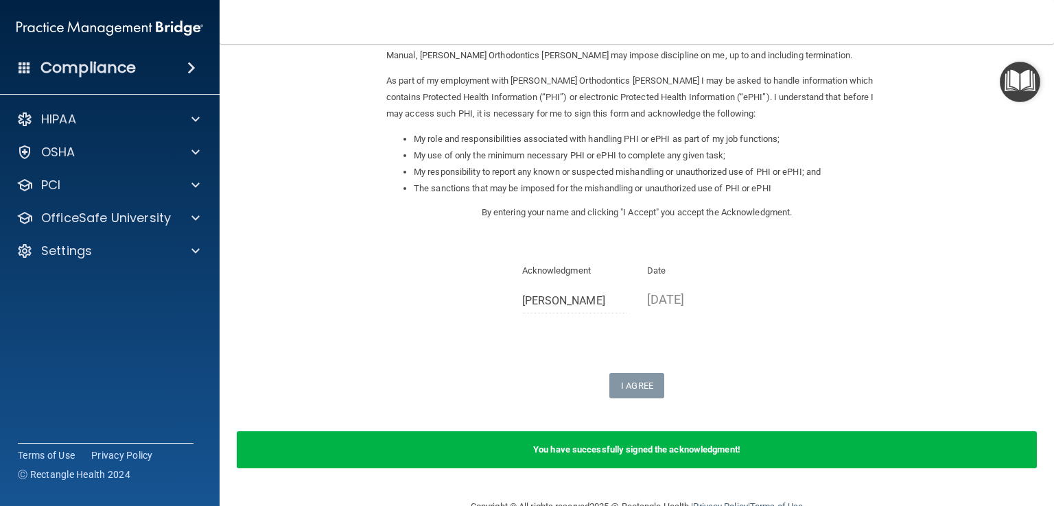
scroll to position [176, 0]
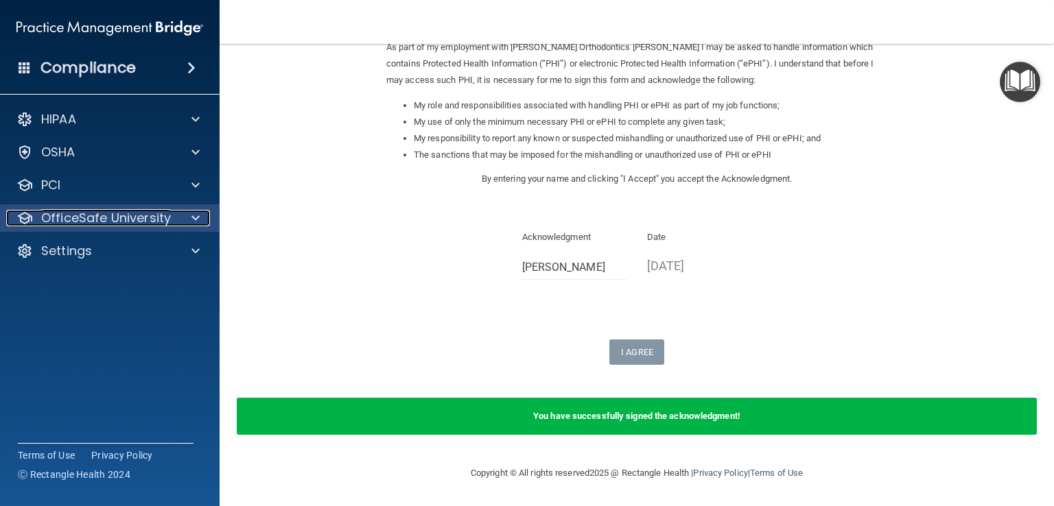
click at [195, 225] on span at bounding box center [195, 218] width 8 height 16
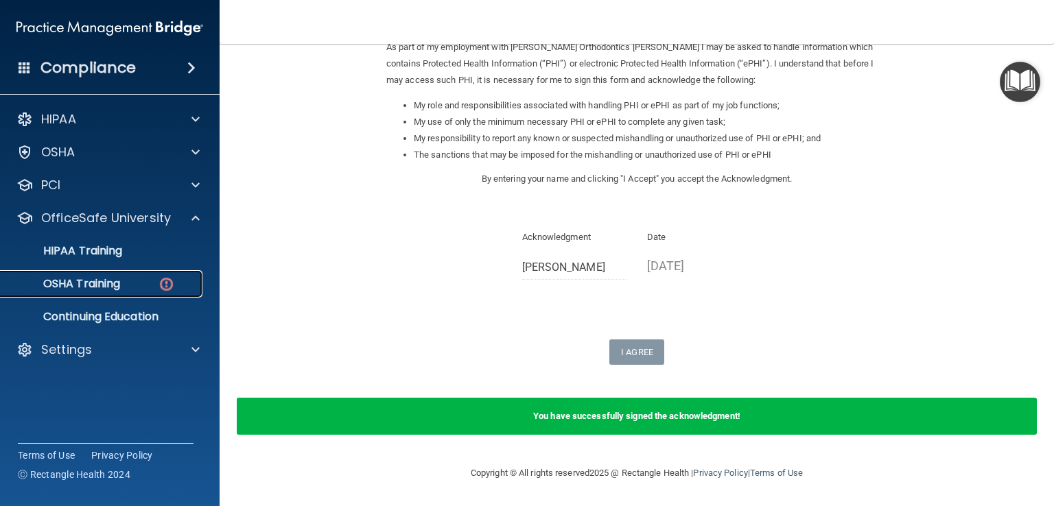
click at [146, 278] on div "OSHA Training" at bounding box center [102, 284] width 187 height 14
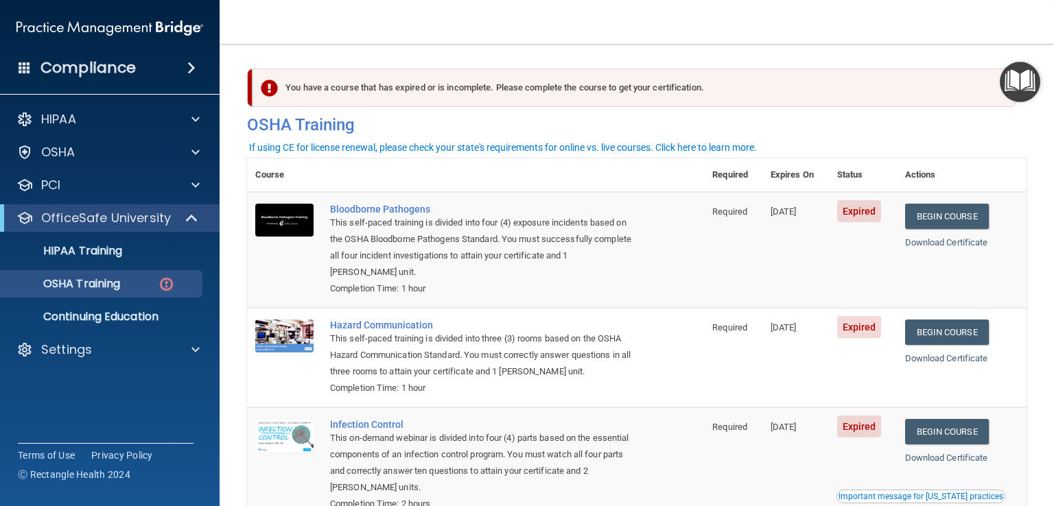
drag, startPoint x: 156, startPoint y: 334, endPoint x: 229, endPoint y: 401, distance: 99.0
click at [233, 401] on main "You have a course that has expired or is incomplete. Please complete the course…" at bounding box center [637, 275] width 834 height 462
click at [127, 217] on p "OfficeSafe University" at bounding box center [106, 218] width 130 height 16
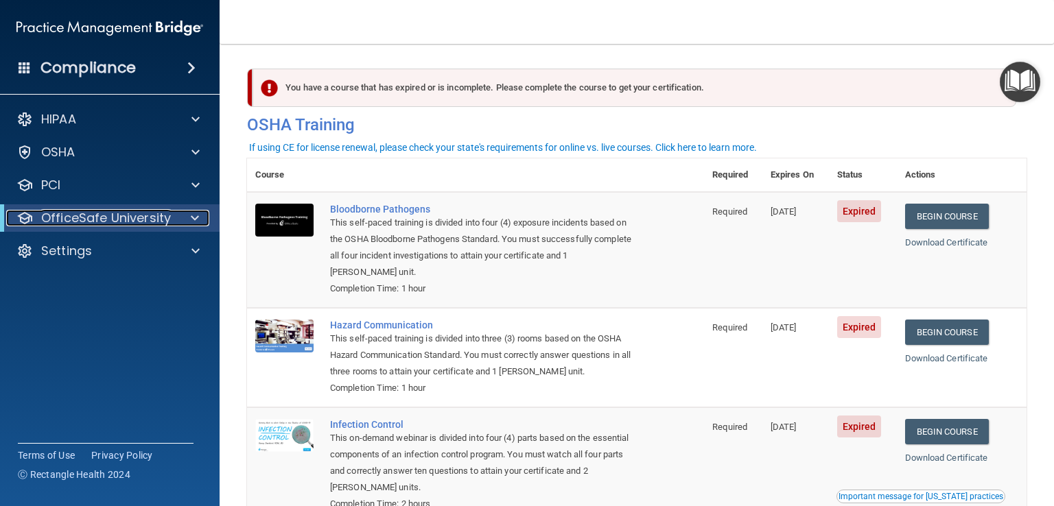
click at [127, 217] on p "OfficeSafe University" at bounding box center [106, 218] width 130 height 16
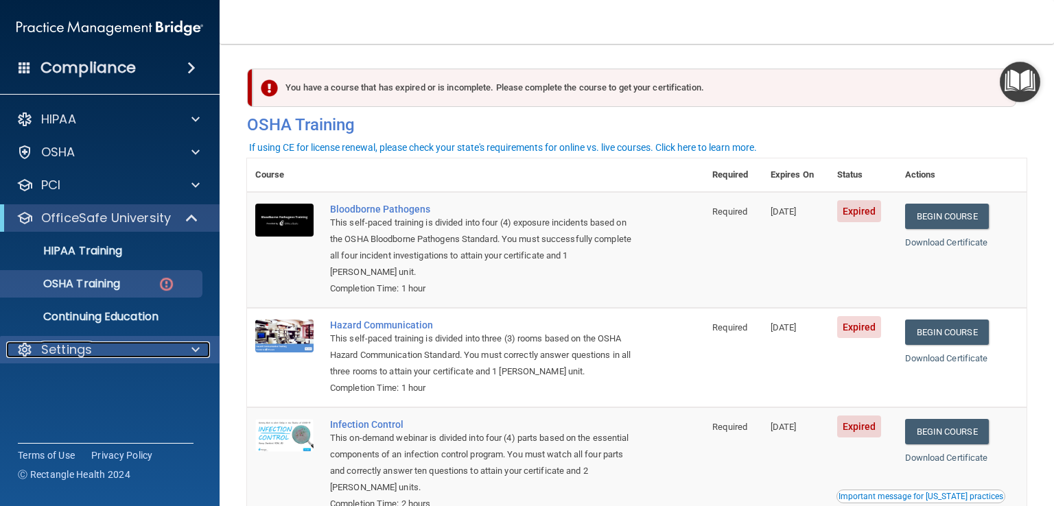
click at [86, 344] on p "Settings" at bounding box center [66, 350] width 51 height 16
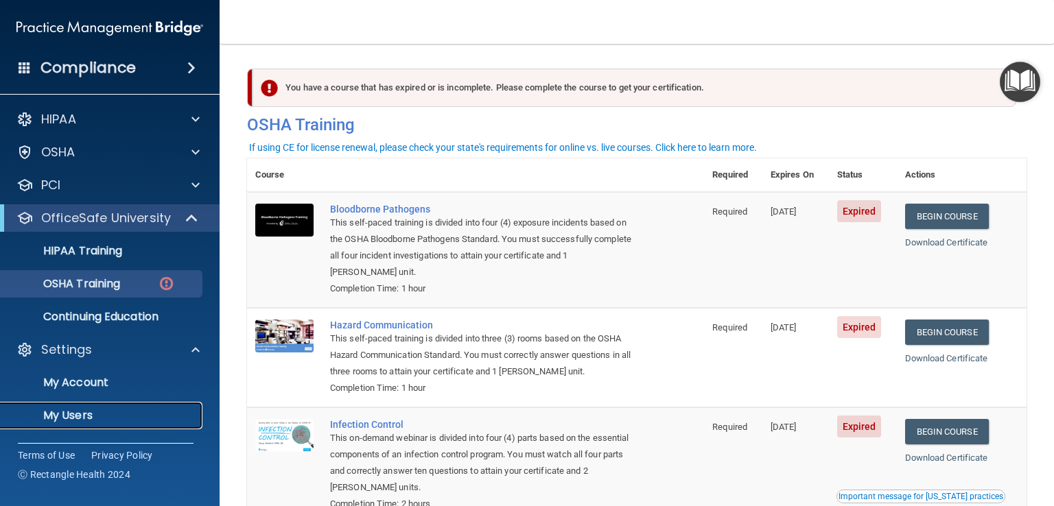
click at [79, 426] on link "My Users" at bounding box center [94, 415] width 216 height 27
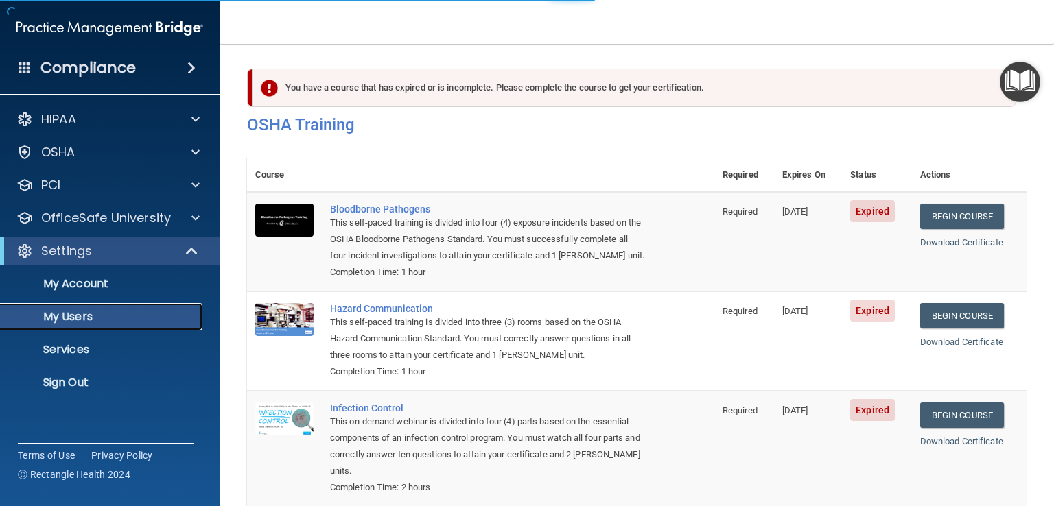
select select "20"
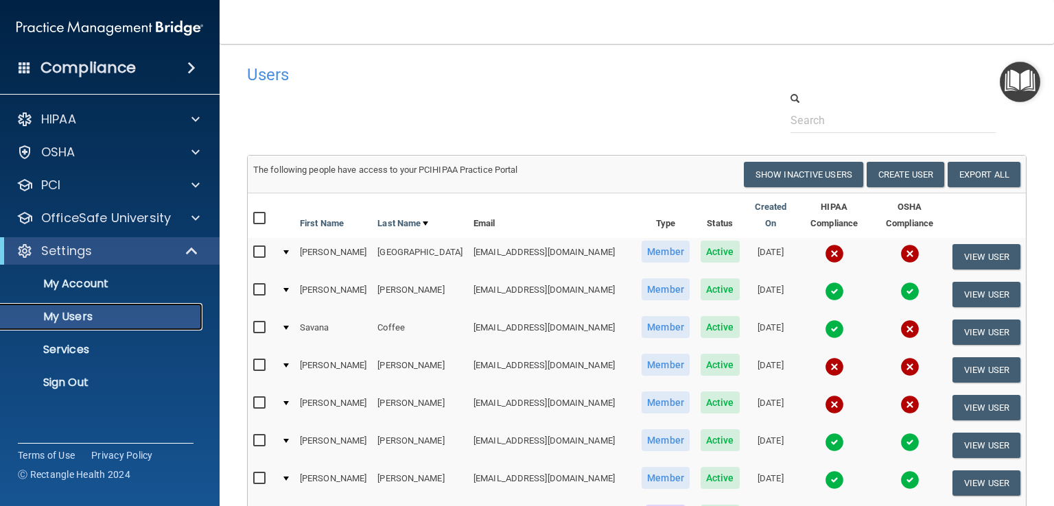
scroll to position [69, 0]
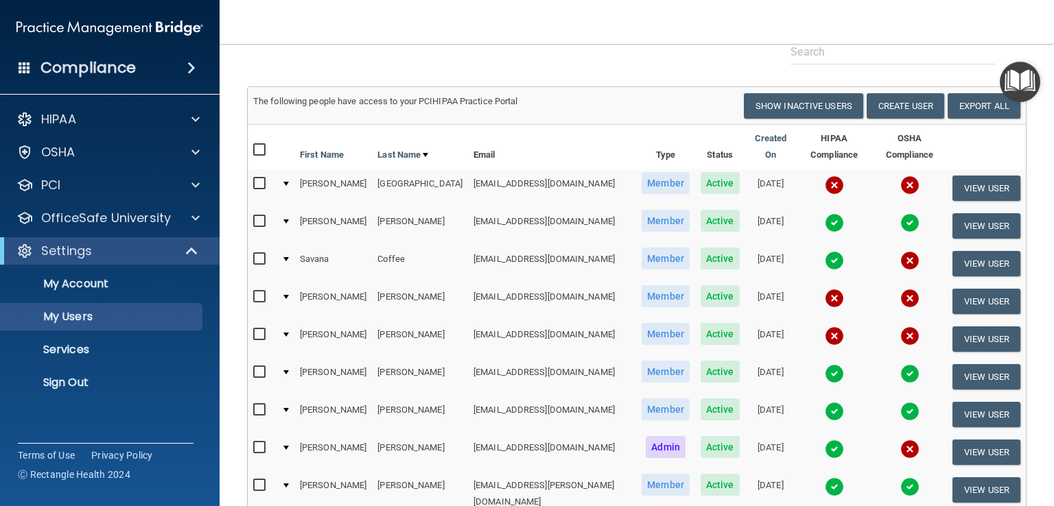
click at [264, 292] on input "checkbox" at bounding box center [261, 297] width 16 height 11
checkbox input "true"
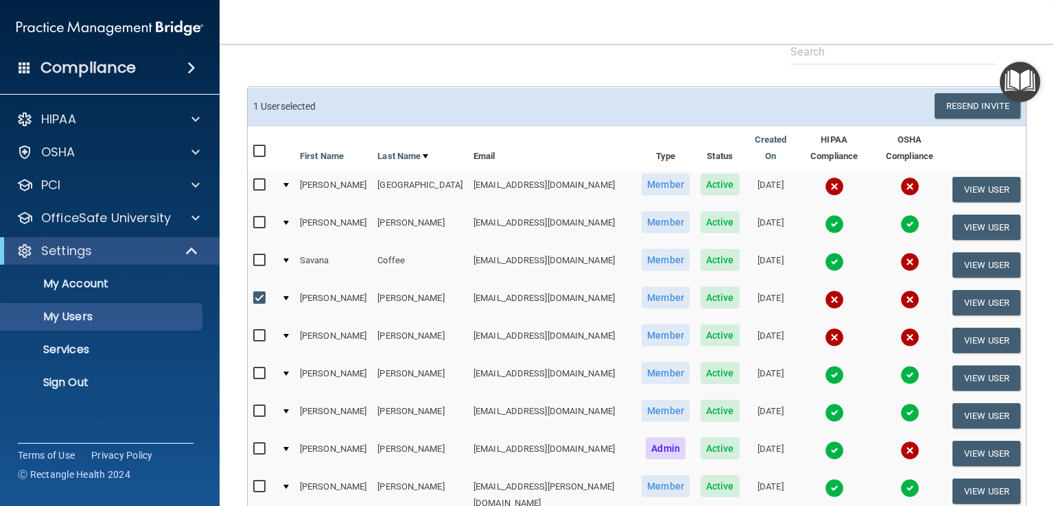
click at [286, 296] on div at bounding box center [285, 298] width 5 height 4
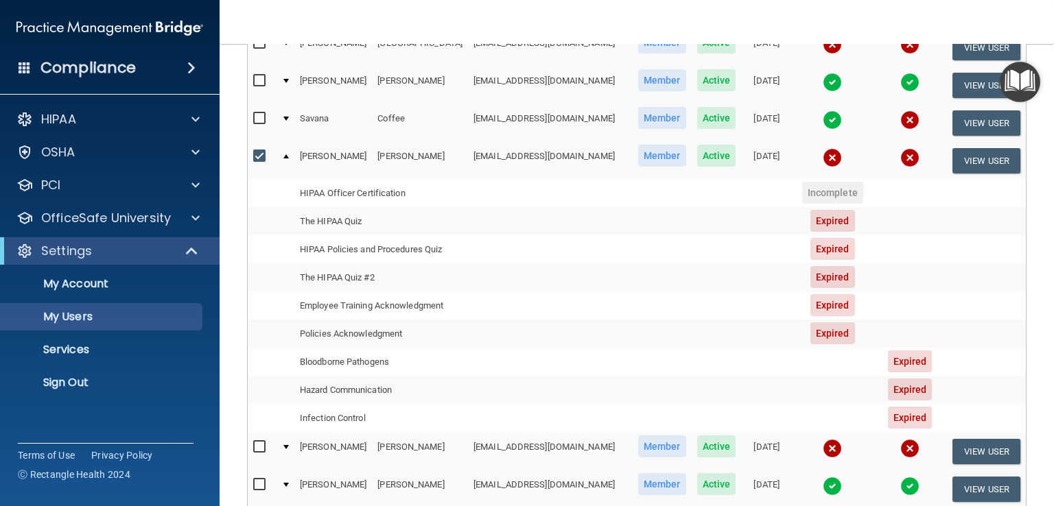
scroll to position [206, 0]
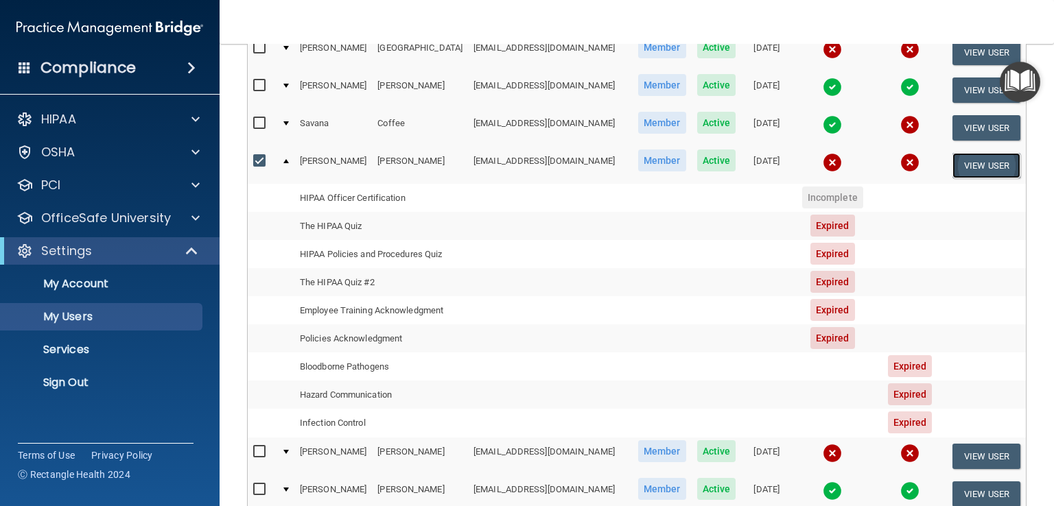
click at [989, 153] on button "View User" at bounding box center [986, 165] width 68 height 25
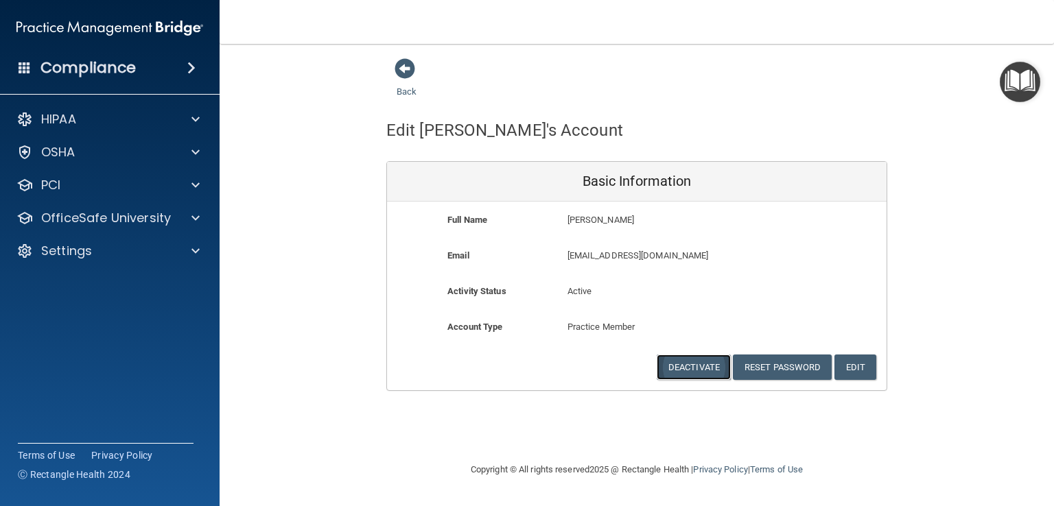
click at [706, 367] on button "Deactivate" at bounding box center [694, 367] width 74 height 25
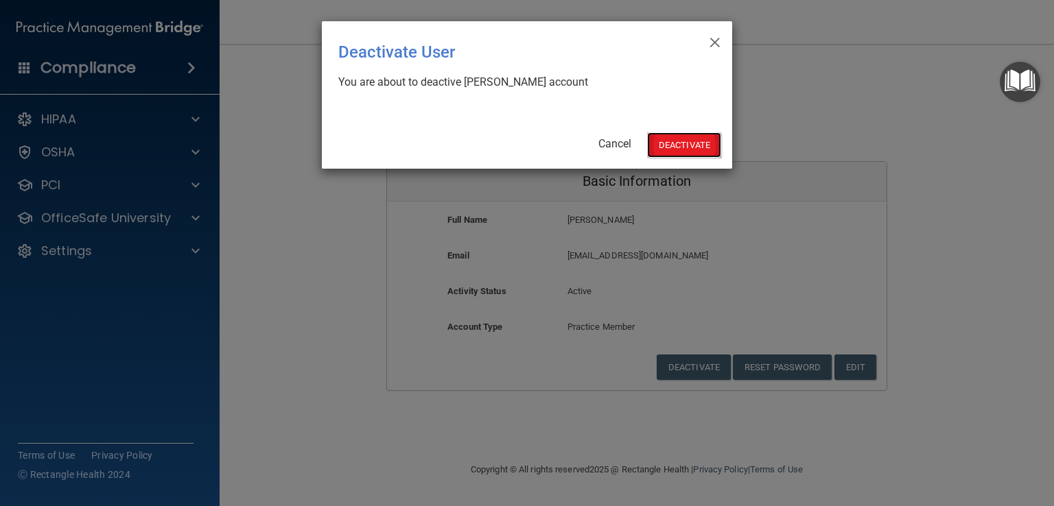
click at [683, 143] on button "Deactivate" at bounding box center [684, 144] width 74 height 25
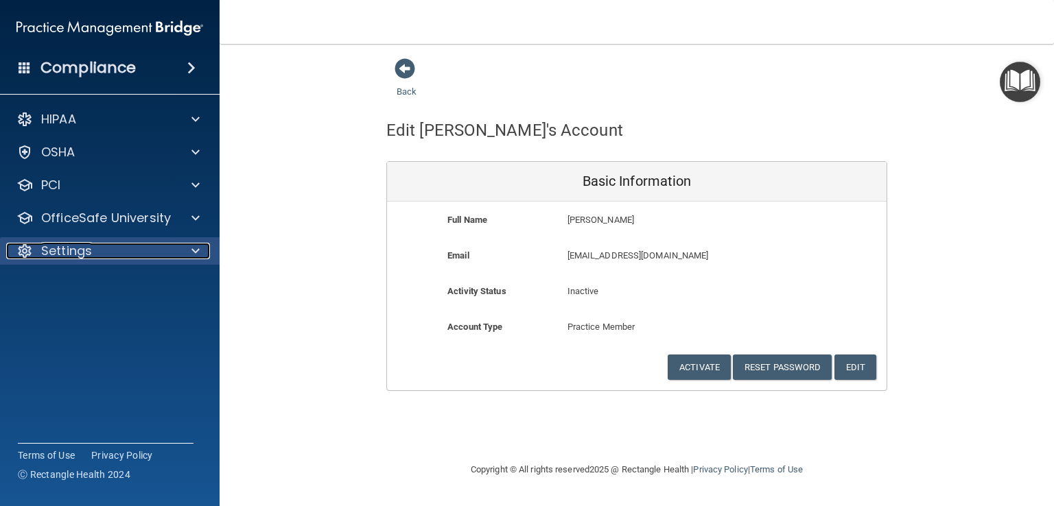
click at [156, 247] on div "Settings" at bounding box center [91, 251] width 170 height 16
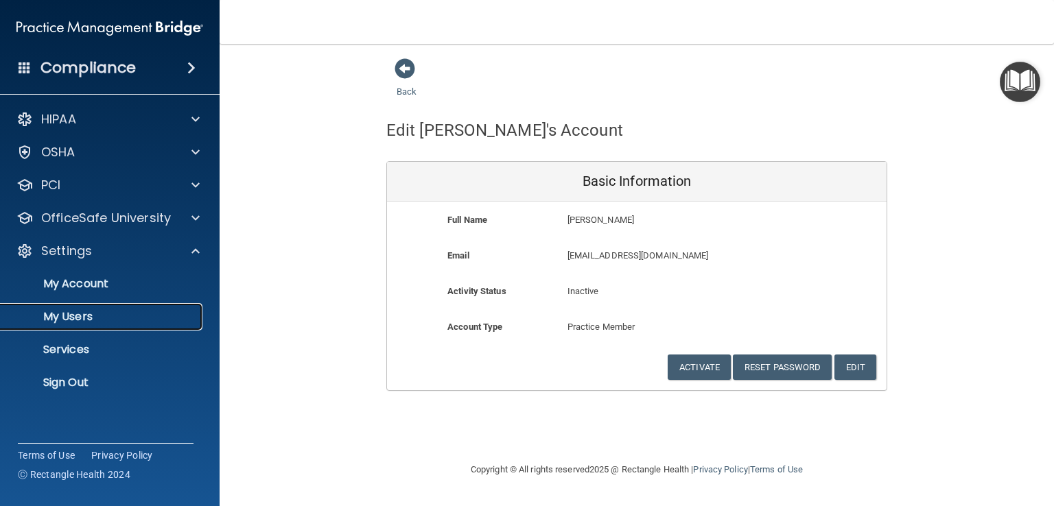
click at [111, 322] on p "My Users" at bounding box center [102, 317] width 187 height 14
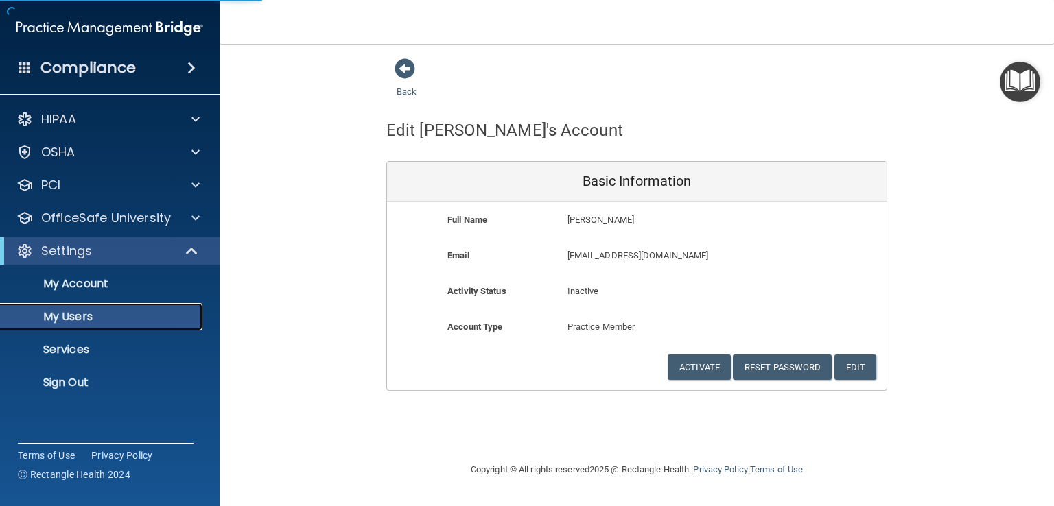
select select "20"
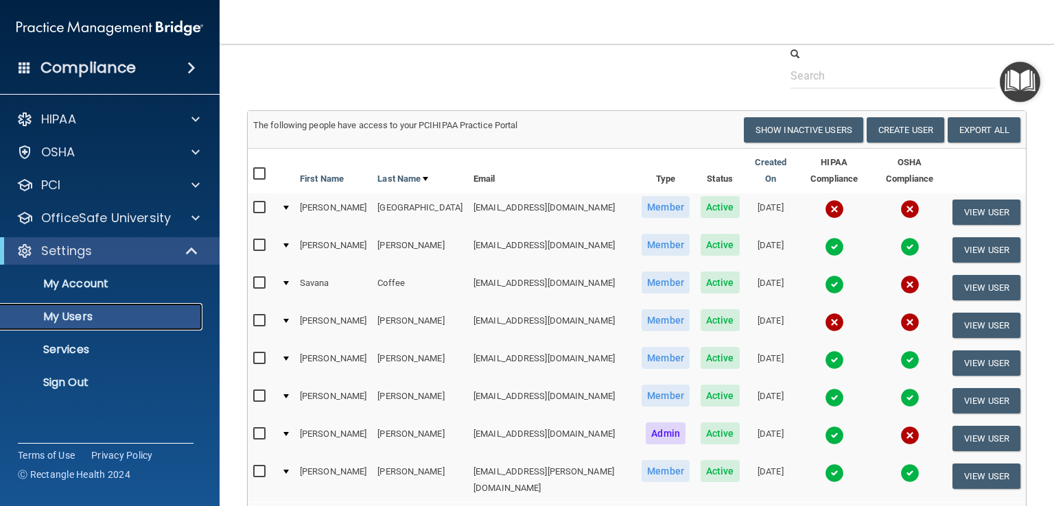
scroll to position [69, 0]
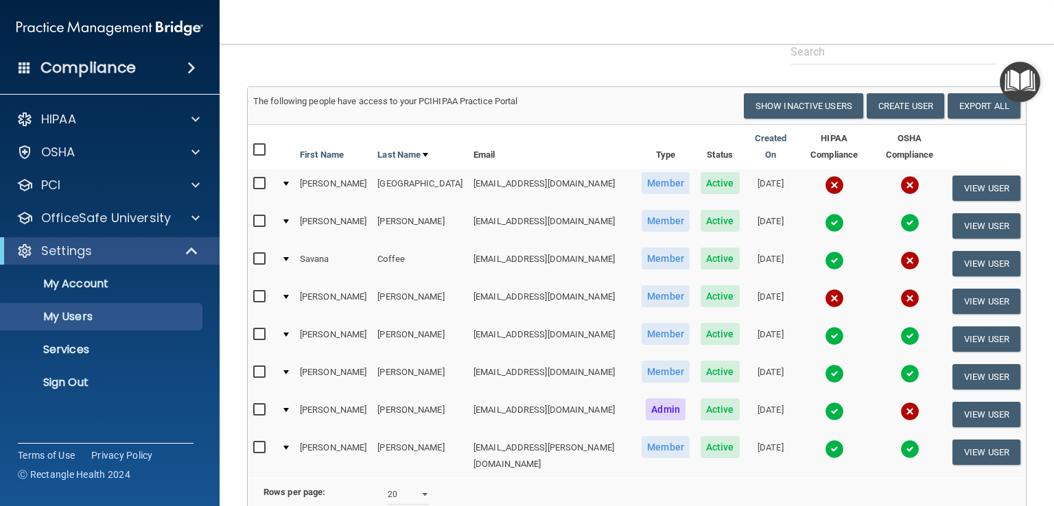
click at [257, 292] on input "checkbox" at bounding box center [261, 297] width 16 height 11
checkbox input "true"
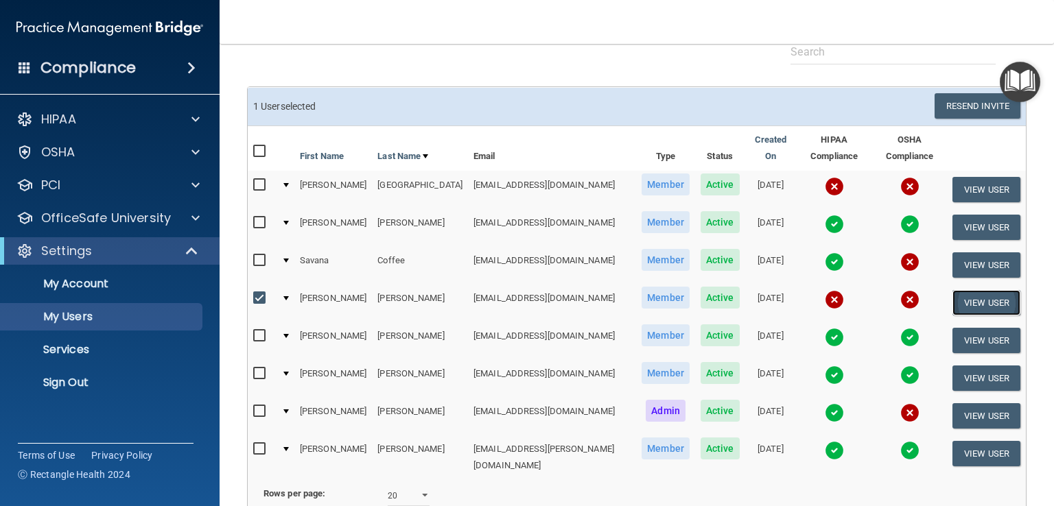
click at [971, 290] on button "View User" at bounding box center [986, 302] width 68 height 25
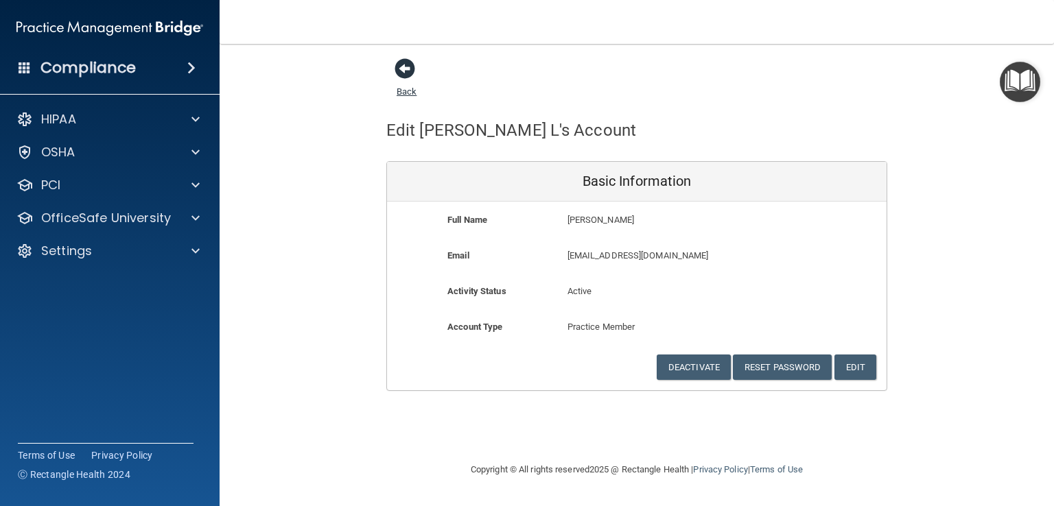
click at [405, 67] on span at bounding box center [404, 68] width 21 height 21
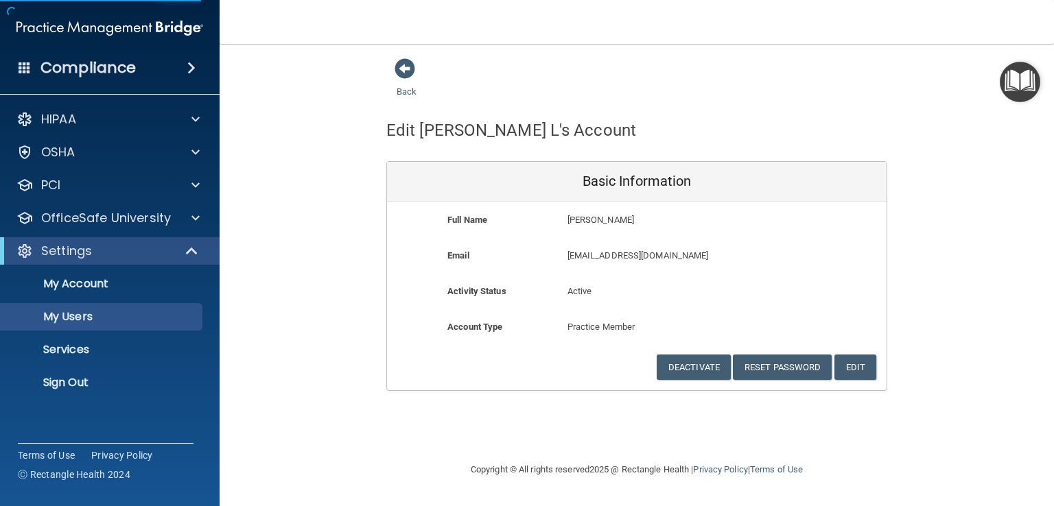
select select "20"
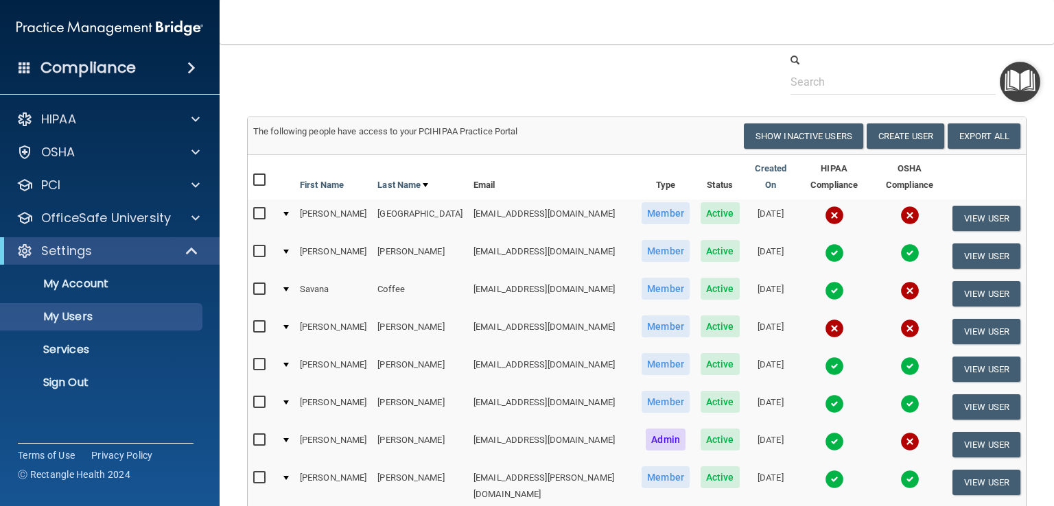
scroll to position [69, 0]
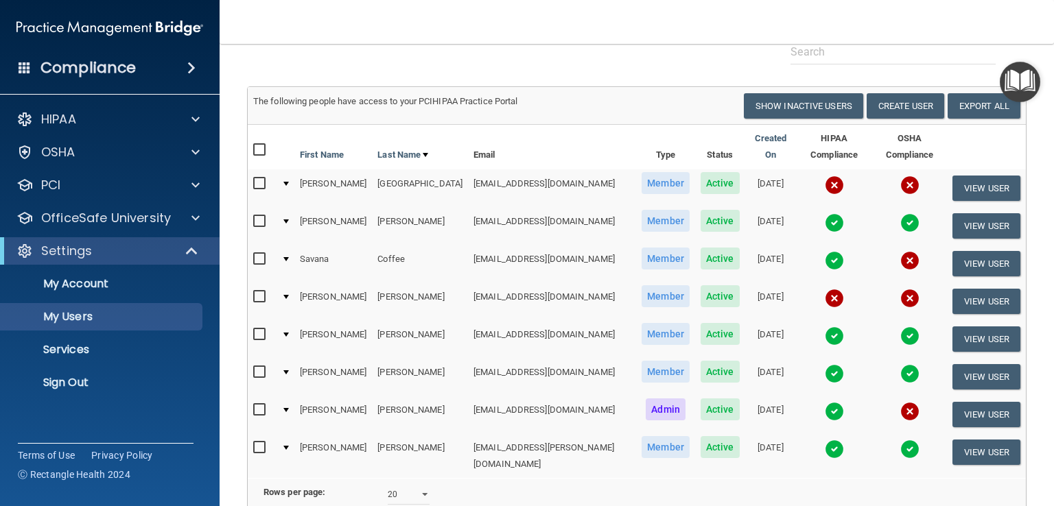
click at [261, 178] on input "checkbox" at bounding box center [261, 183] width 16 height 11
checkbox input "true"
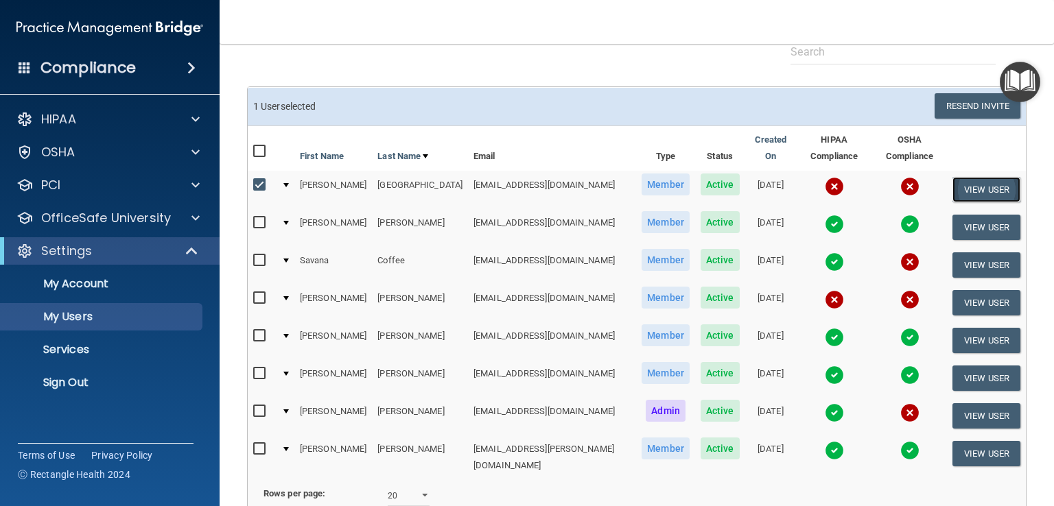
click at [982, 177] on button "View User" at bounding box center [986, 189] width 68 height 25
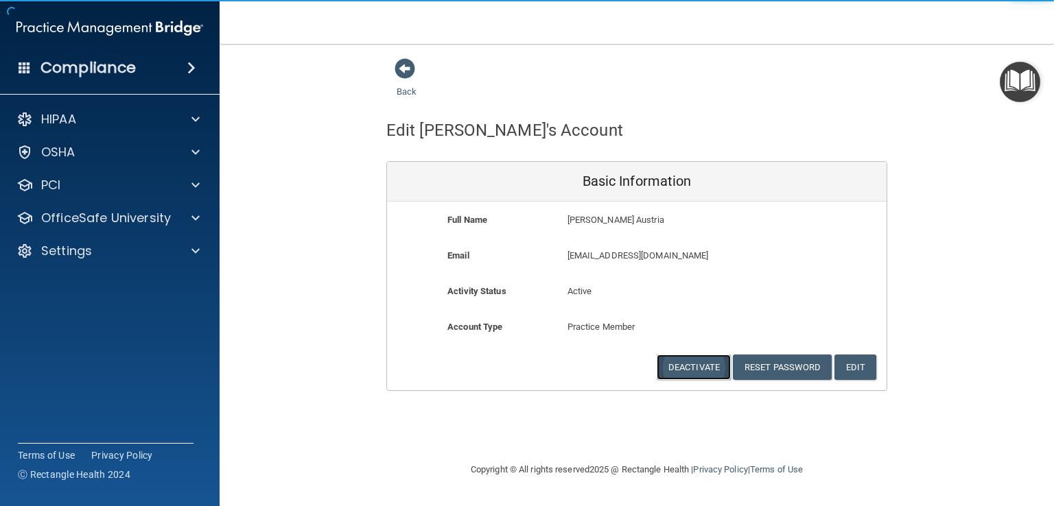
click at [705, 364] on button "Deactivate" at bounding box center [694, 367] width 74 height 25
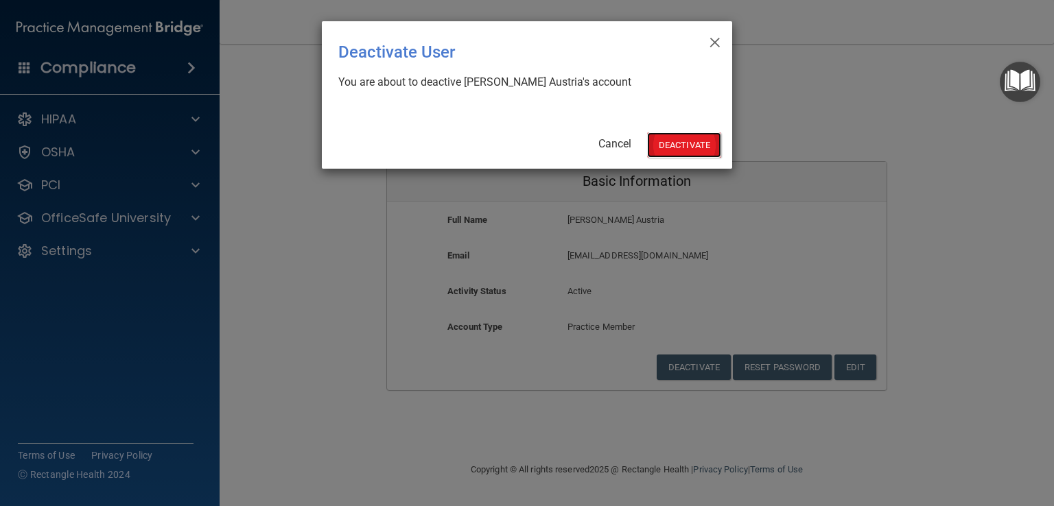
click at [703, 143] on button "Deactivate" at bounding box center [684, 144] width 74 height 25
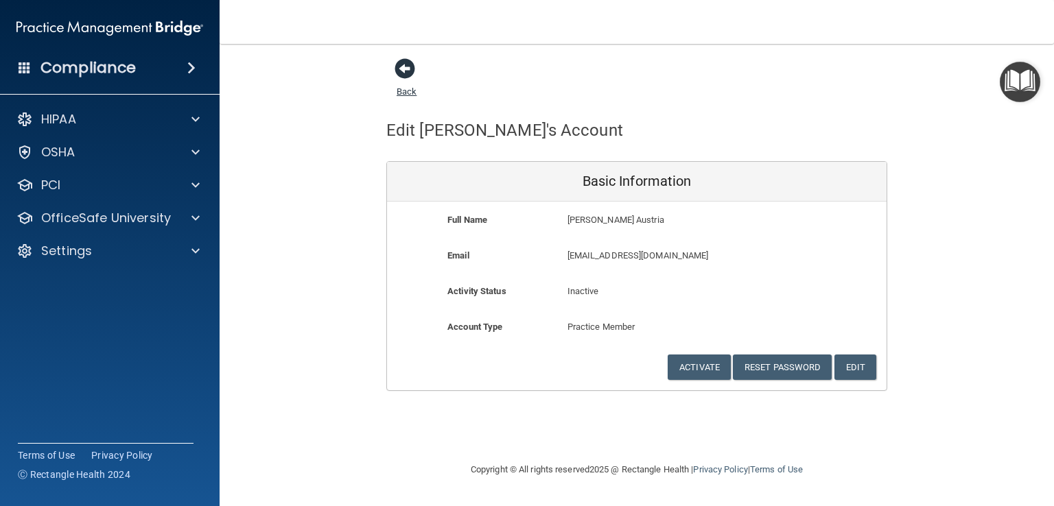
click at [406, 89] on link "Back" at bounding box center [407, 83] width 20 height 27
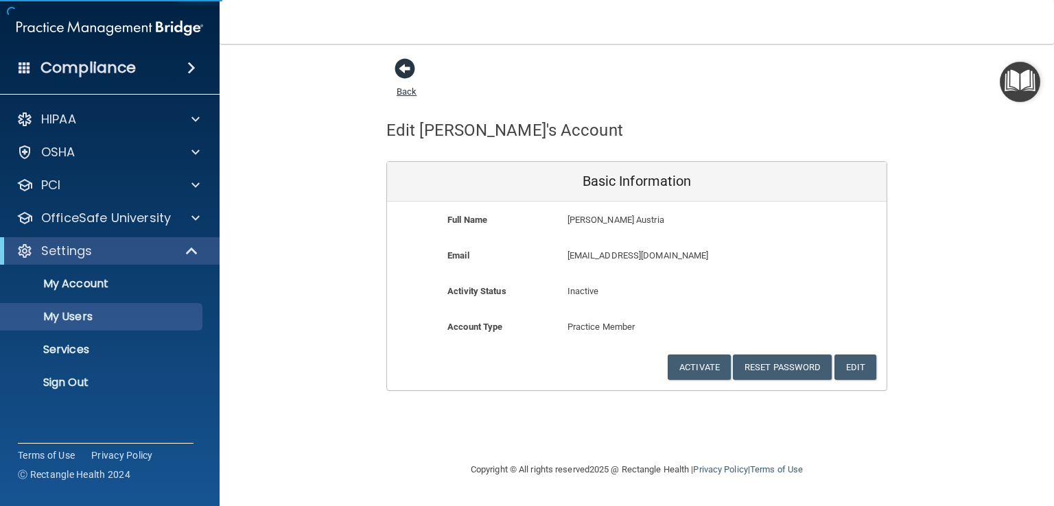
select select "20"
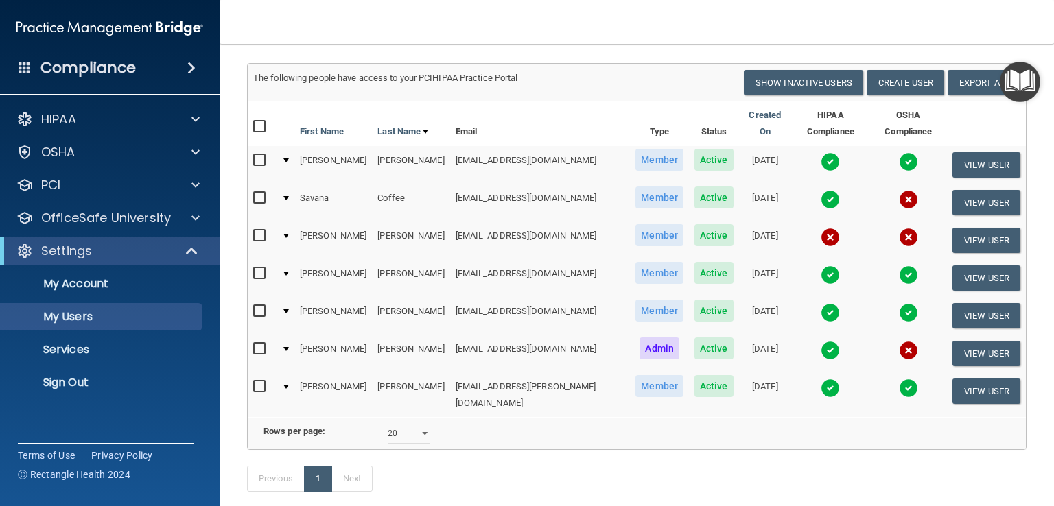
scroll to position [69, 0]
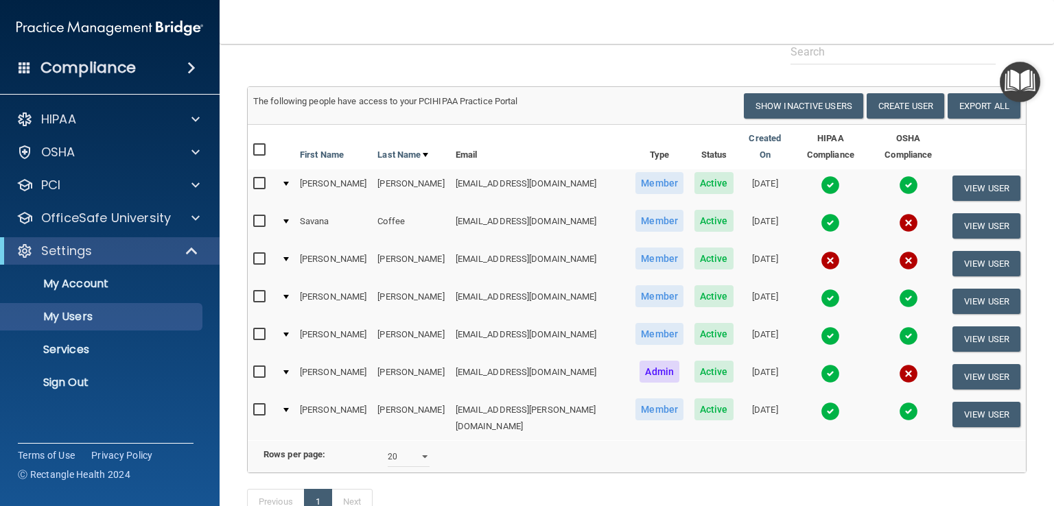
click at [261, 254] on input "checkbox" at bounding box center [261, 259] width 16 height 11
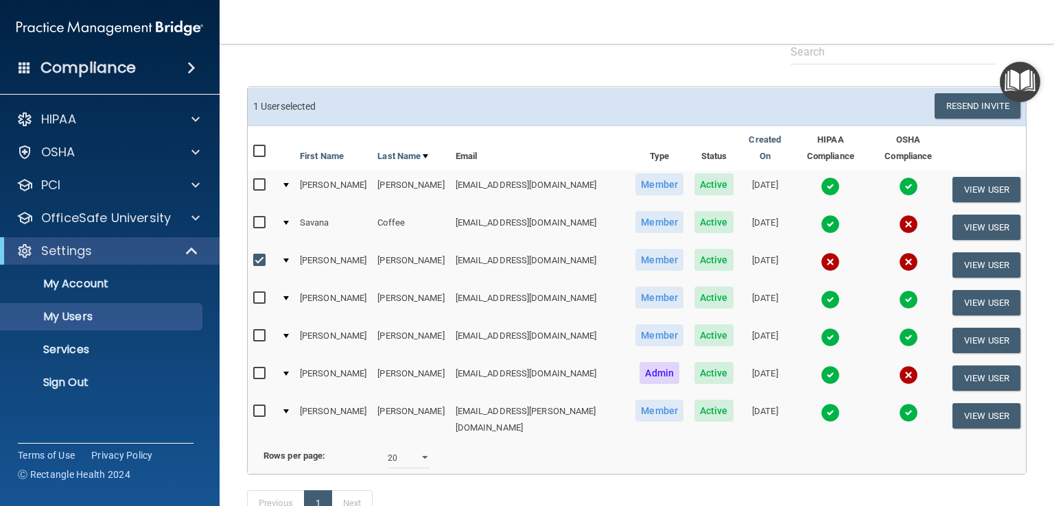
click at [288, 259] on div at bounding box center [285, 261] width 5 height 4
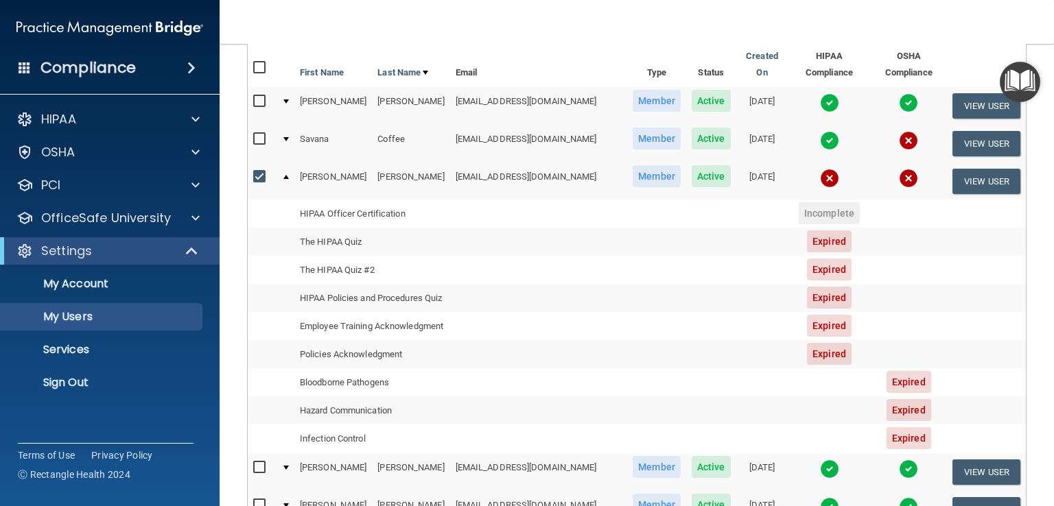
scroll to position [137, 0]
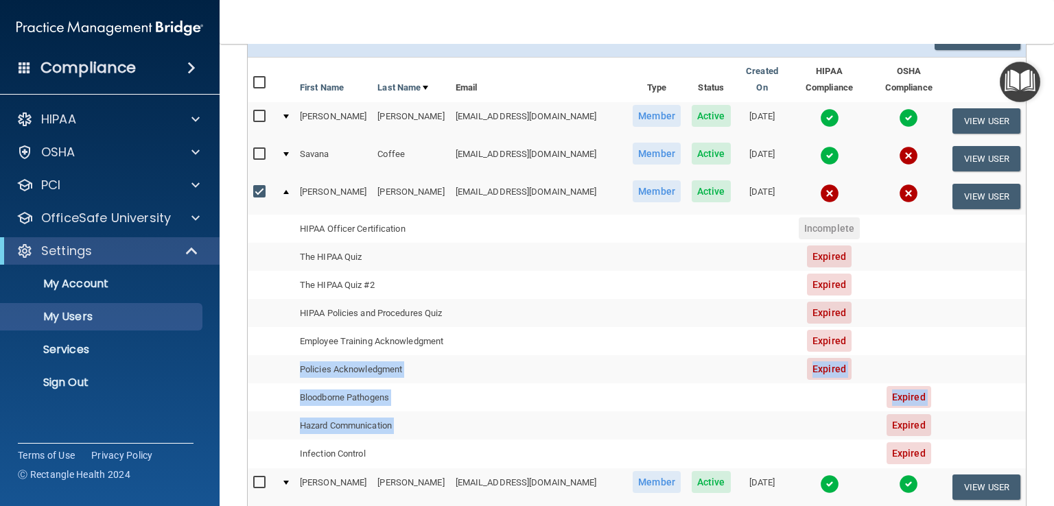
drag, startPoint x: 798, startPoint y: 400, endPoint x: 815, endPoint y: 327, distance: 74.7
click at [815, 327] on tbody "[PERSON_NAME] [EMAIL_ADDRESS][DOMAIN_NAME] Member Active [DATE] View User HIPAA…" at bounding box center [637, 323] width 778 height 291
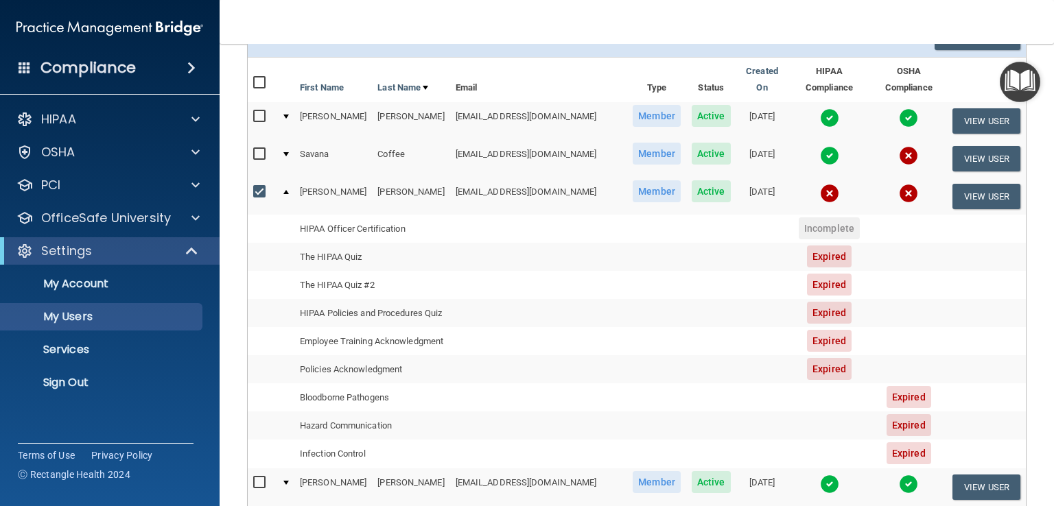
click at [870, 309] on td at bounding box center [908, 313] width 77 height 28
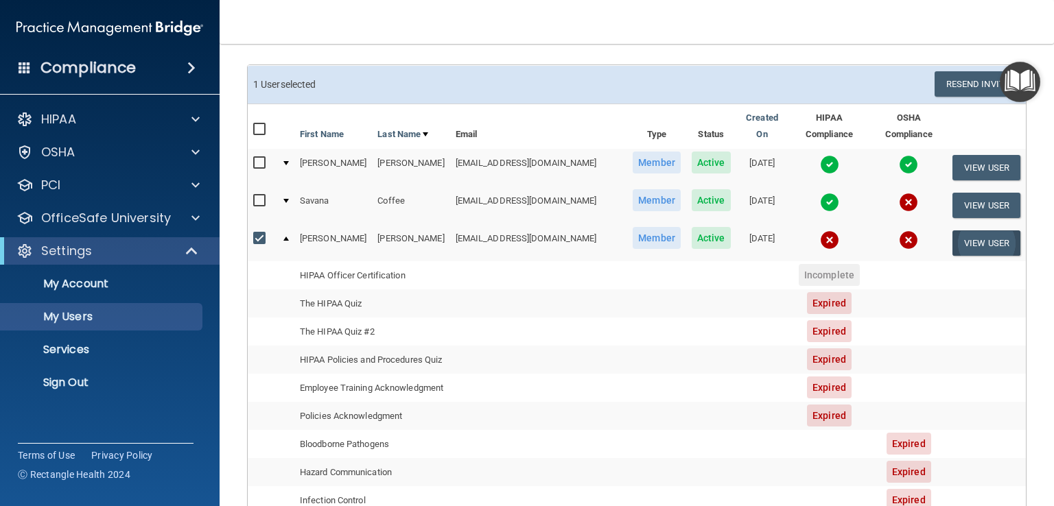
scroll to position [0, 0]
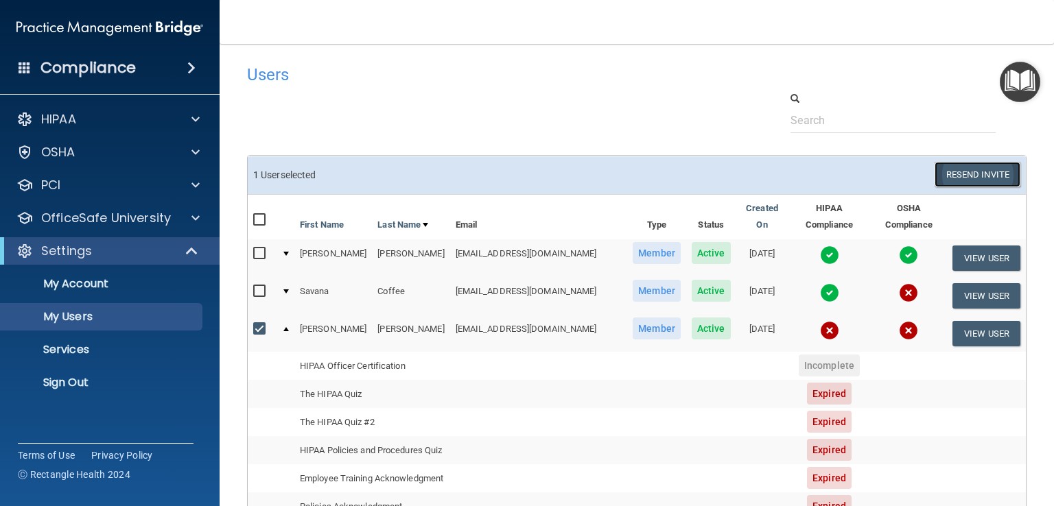
click at [989, 171] on button "Resend Invite" at bounding box center [977, 174] width 86 height 25
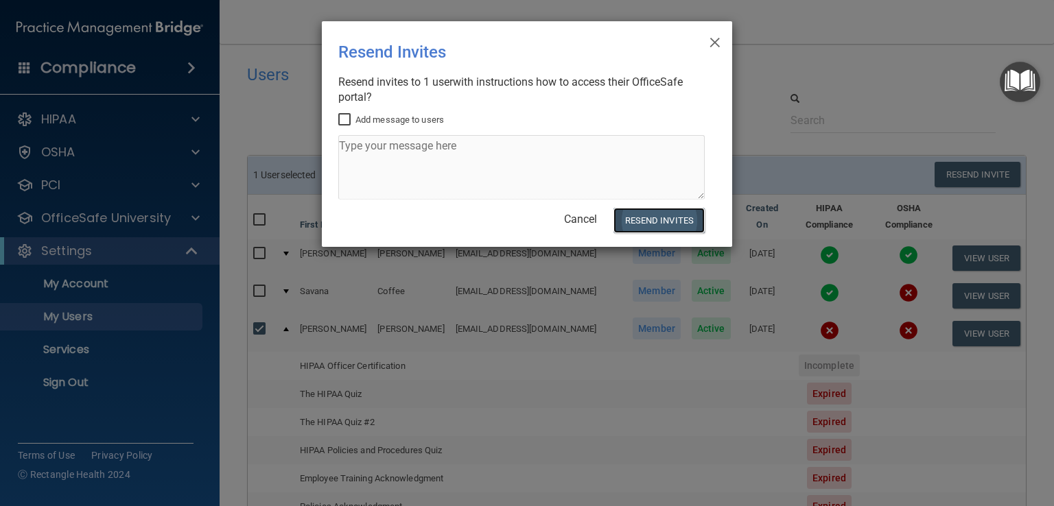
click at [670, 217] on button "Resend Invites" at bounding box center [658, 220] width 91 height 25
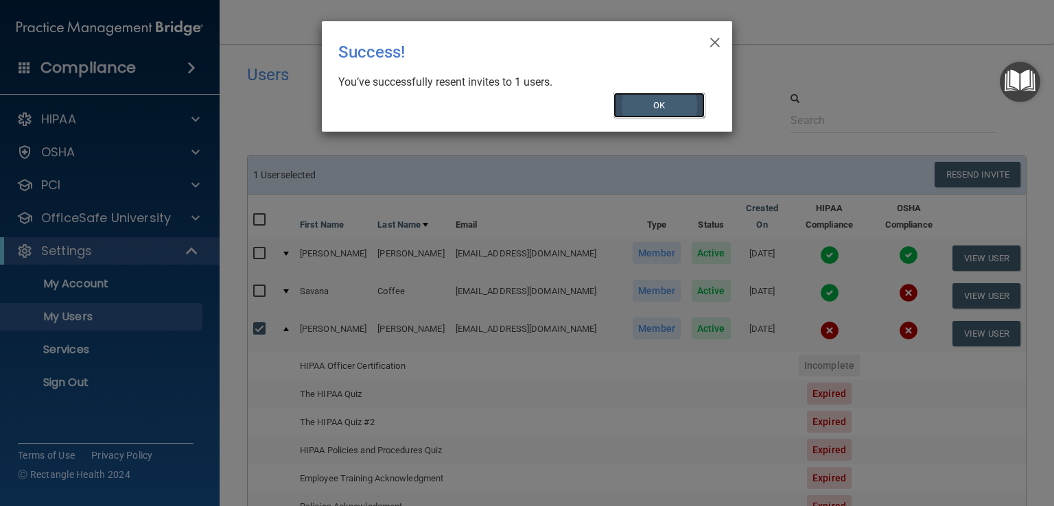
click at [668, 102] on button "OK" at bounding box center [659, 105] width 92 height 25
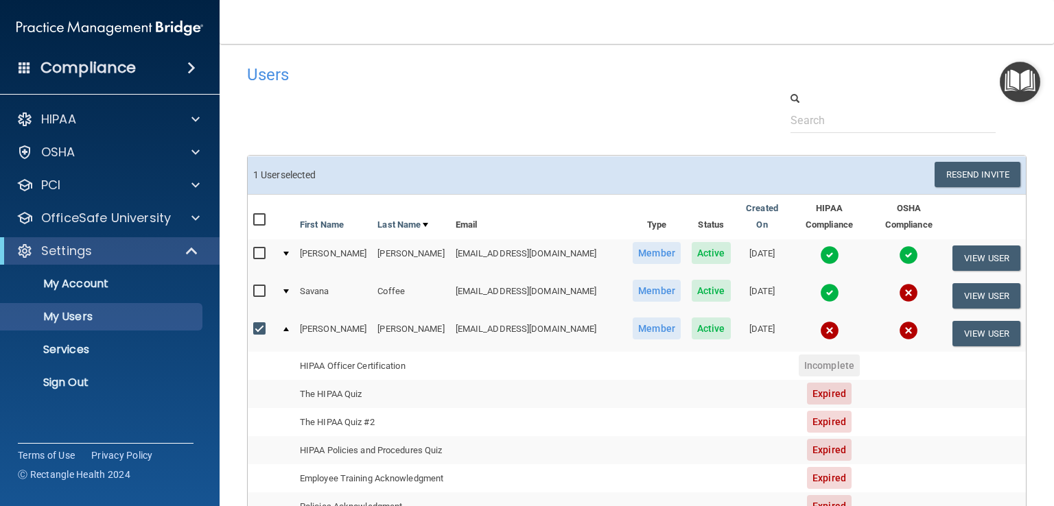
click at [629, 119] on div at bounding box center [637, 112] width 800 height 42
click at [255, 324] on input "checkbox" at bounding box center [261, 329] width 16 height 11
checkbox input "false"
